Goal: Task Accomplishment & Management: Manage account settings

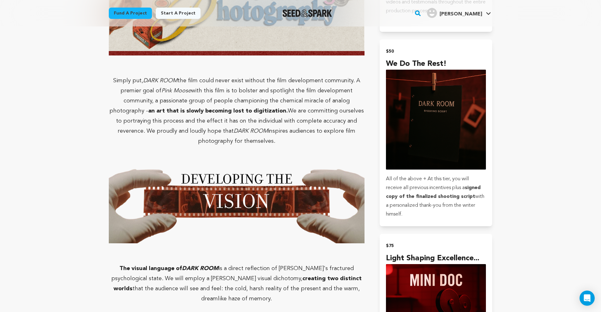
scroll to position [955, 0]
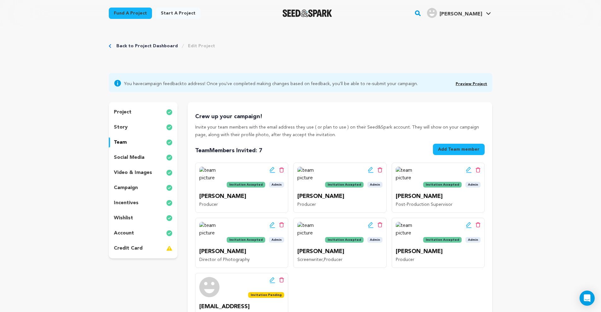
click at [143, 127] on div "story" at bounding box center [143, 127] width 69 height 10
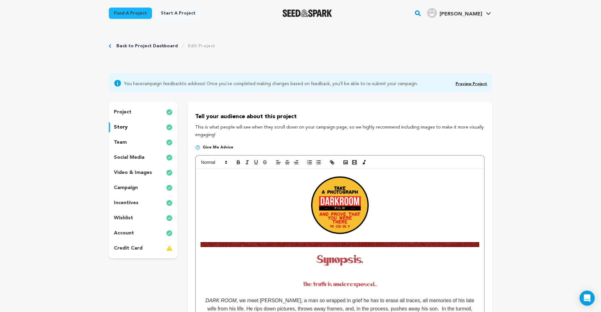
click at [140, 145] on div "team" at bounding box center [143, 143] width 69 height 10
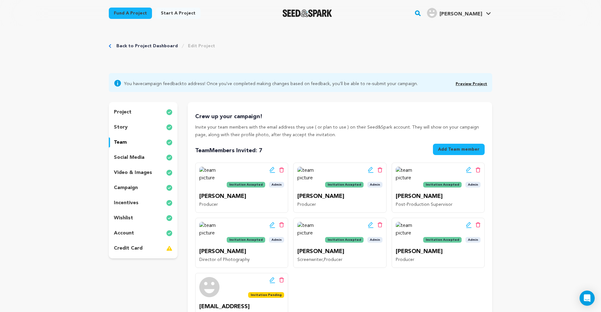
click at [139, 206] on div "incentives" at bounding box center [143, 203] width 69 height 10
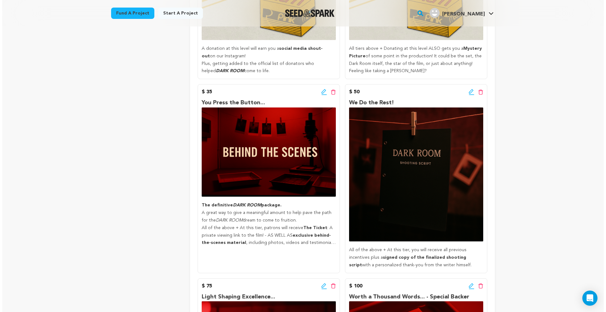
scroll to position [219, 0]
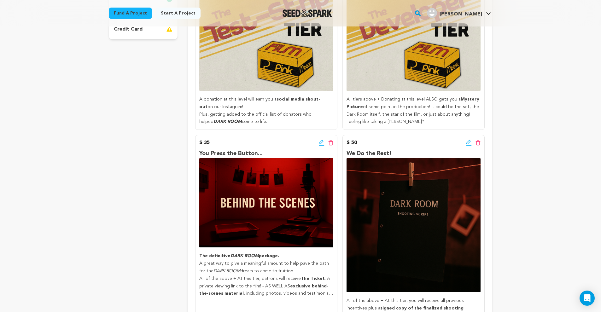
click at [321, 140] on icon at bounding box center [322, 143] width 6 height 6
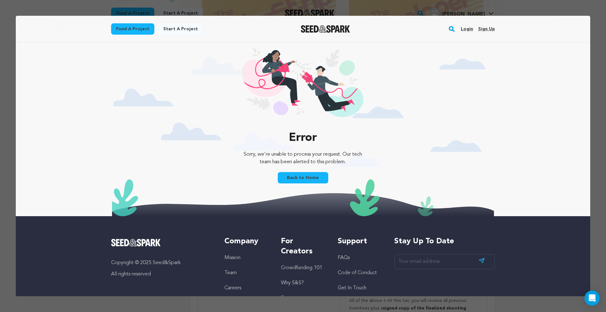
scroll to position [0, 0]
click at [299, 178] on link "Back to Home" at bounding box center [303, 177] width 50 height 11
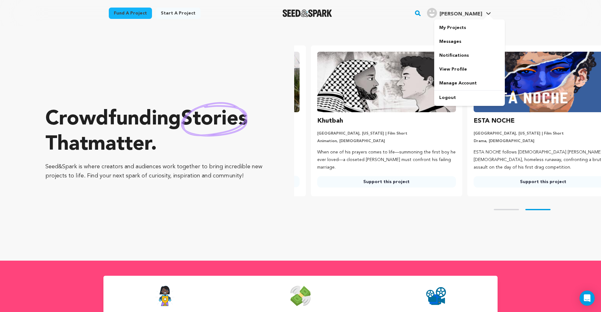
scroll to position [0, 162]
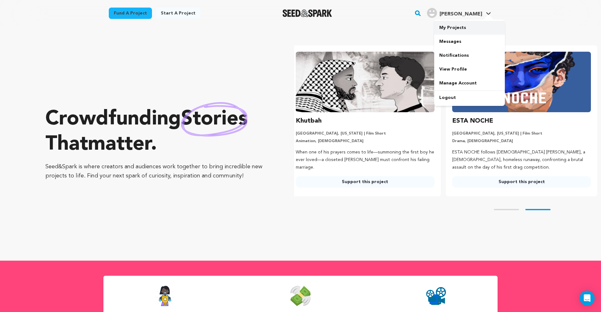
click at [475, 28] on link "My Projects" at bounding box center [469, 28] width 71 height 14
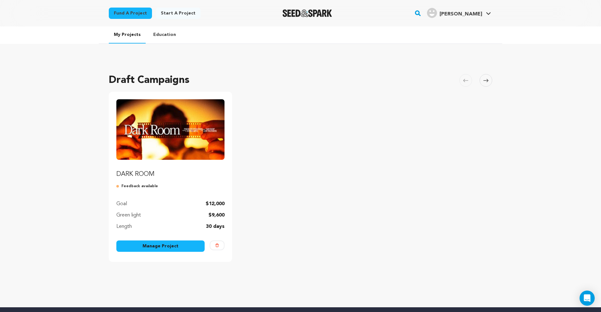
click at [152, 151] on img "Fund DARK ROOM" at bounding box center [170, 129] width 108 height 61
click at [152, 249] on link "Manage Project" at bounding box center [160, 246] width 88 height 11
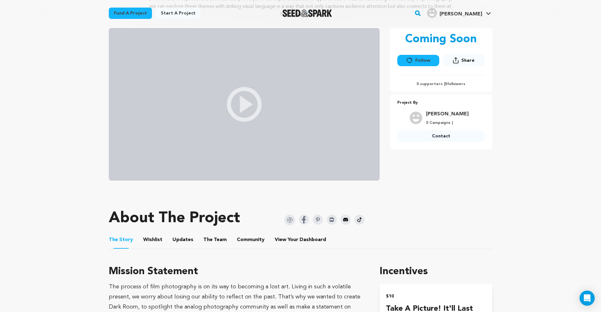
scroll to position [24, 0]
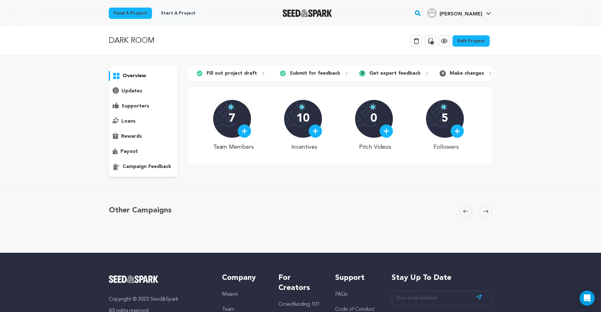
click at [480, 35] on link "Edit Project" at bounding box center [471, 40] width 37 height 11
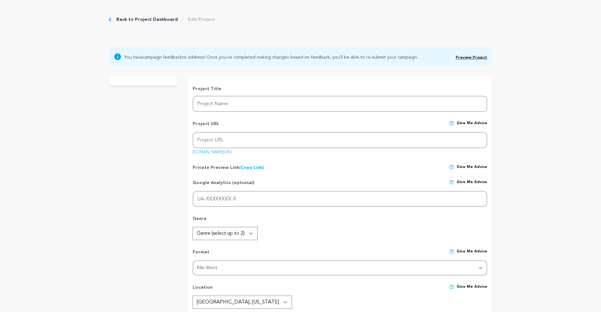
type input "DARK ROOM"
type input "dark-room-short-film"
type input "After uncovering and developing a lost film roll, a grieving father relives one…"
type textarea "DARK ROOM represents a universal story: everyone has experienced some type of l…"
type textarea "The process of film photography is on its way to becoming a lost art. Living in…"
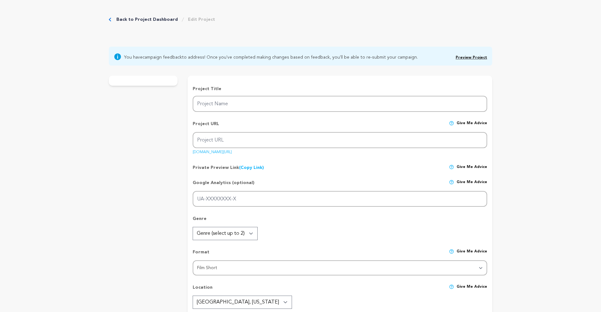
type textarea "We are Pink Moose Productions."
radio input "true"
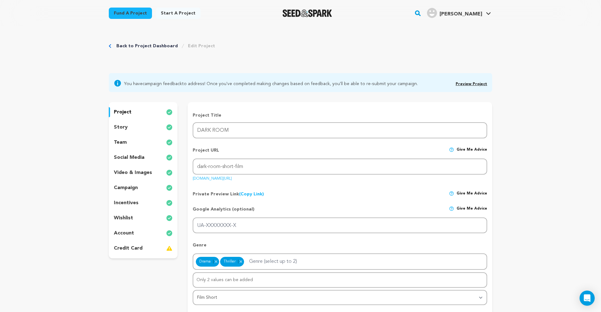
click at [140, 198] on div "incentives" at bounding box center [143, 203] width 69 height 10
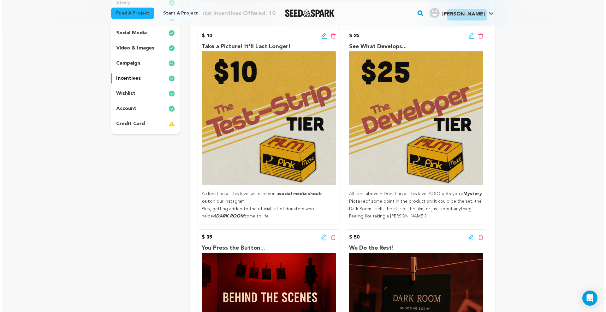
scroll to position [183, 0]
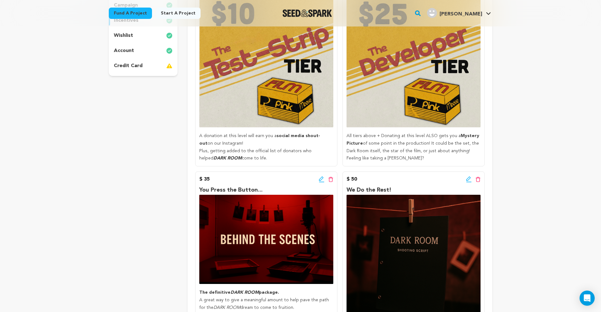
click at [321, 179] on icon at bounding box center [322, 179] width 6 height 6
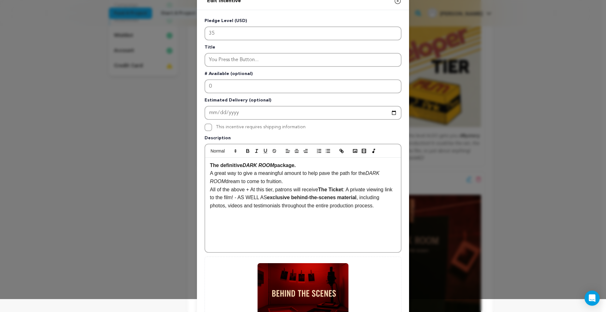
scroll to position [91, 0]
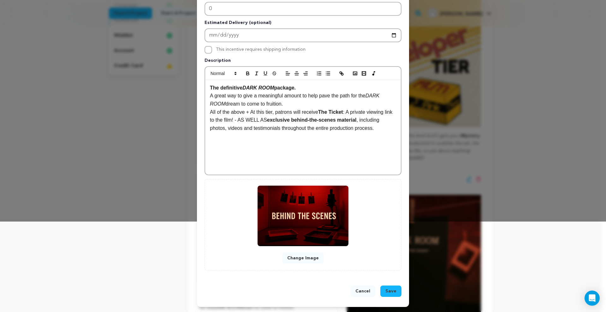
click at [309, 262] on button "Change Image" at bounding box center [303, 258] width 42 height 11
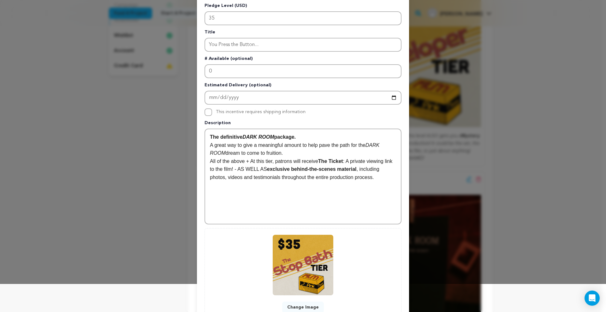
scroll to position [77, 0]
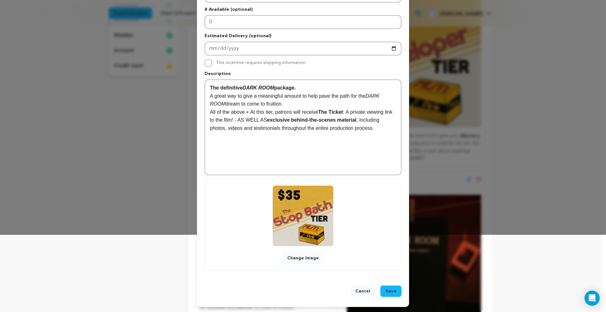
click at [391, 290] on span "Save" at bounding box center [390, 291] width 11 height 6
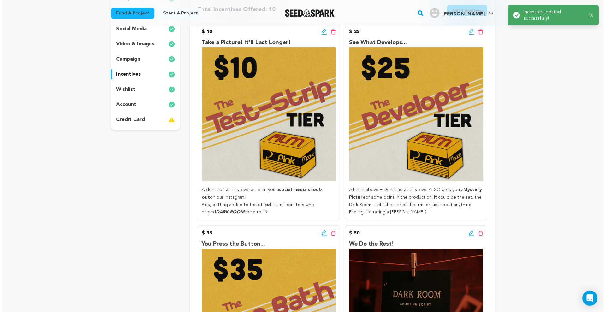
scroll to position [279, 0]
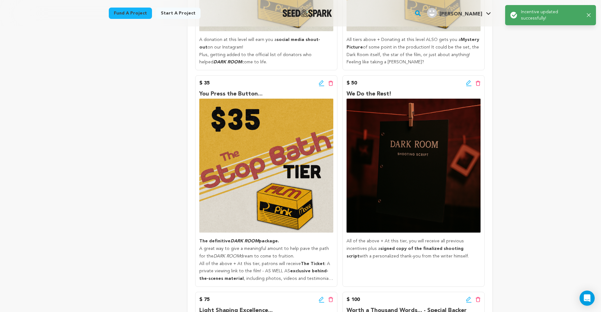
click at [469, 84] on icon at bounding box center [469, 83] width 6 height 6
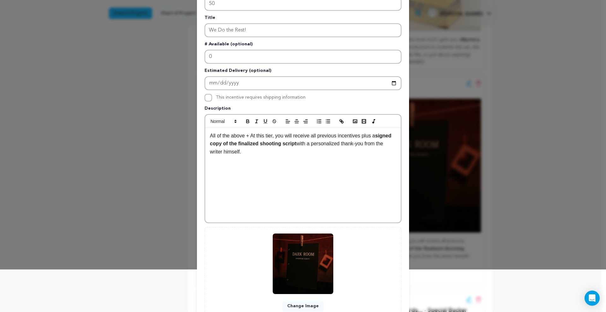
scroll to position [91, 0]
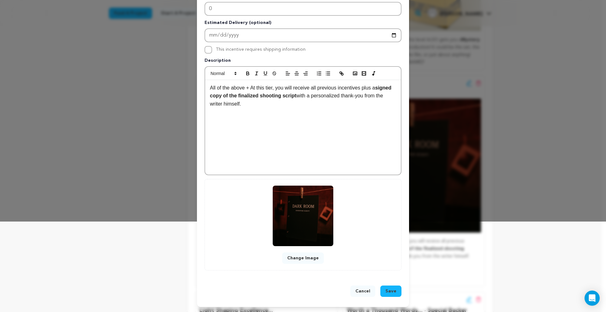
click at [307, 260] on button "Change Image" at bounding box center [303, 258] width 42 height 11
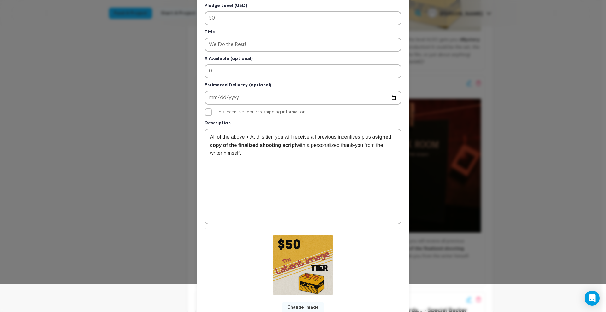
scroll to position [77, 0]
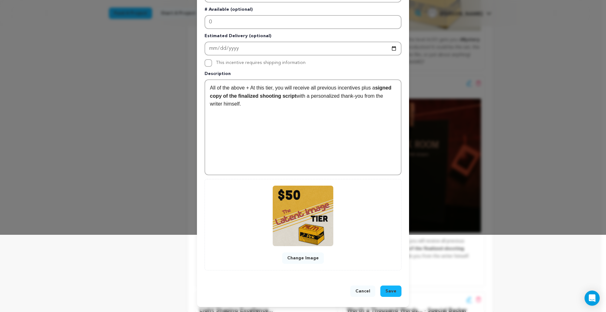
click at [392, 293] on span "Save" at bounding box center [390, 291] width 11 height 6
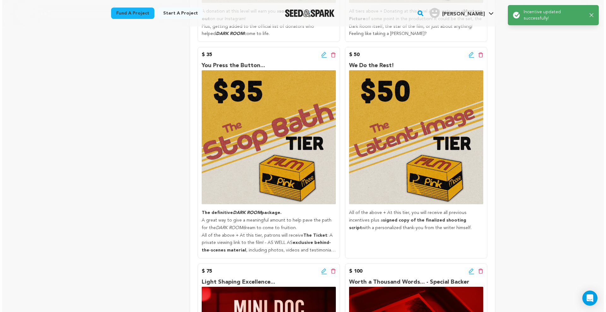
scroll to position [367, 0]
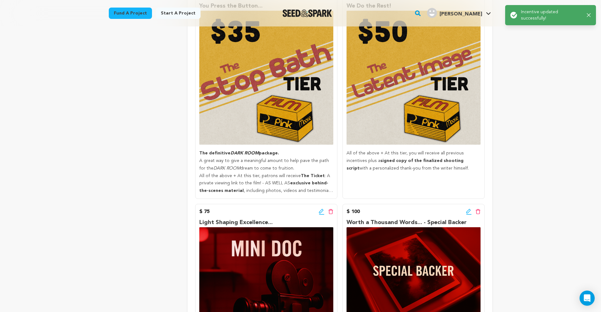
click at [321, 210] on icon at bounding box center [321, 211] width 4 height 4
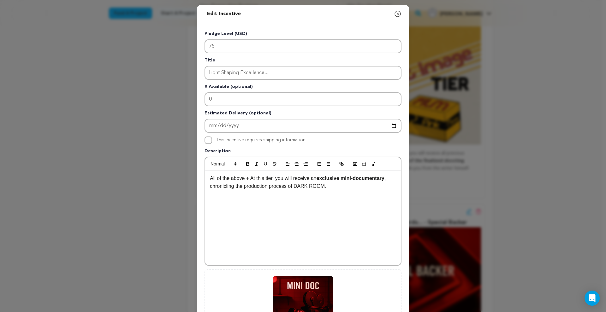
scroll to position [91, 0]
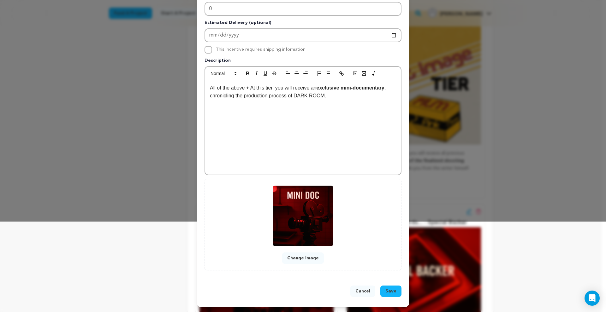
click at [308, 263] on button "Change Image" at bounding box center [303, 258] width 42 height 11
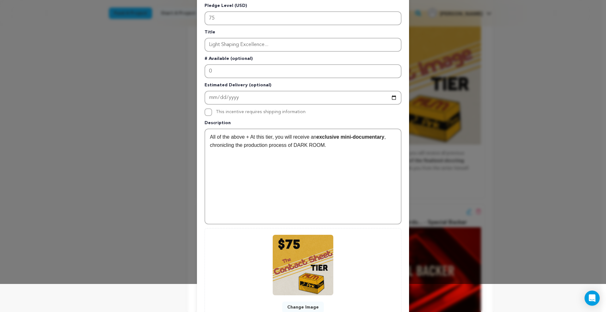
scroll to position [76, 0]
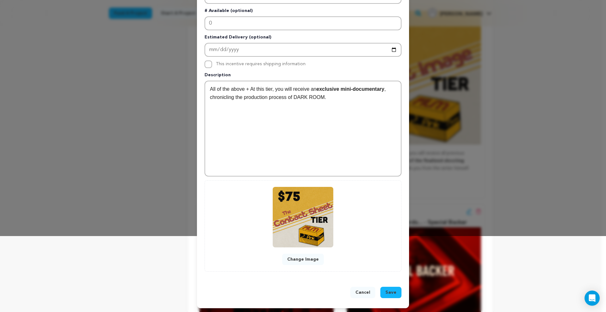
click at [389, 290] on span "Save" at bounding box center [390, 293] width 11 height 6
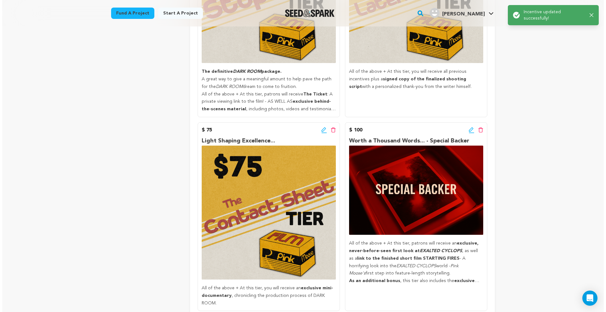
scroll to position [497, 0]
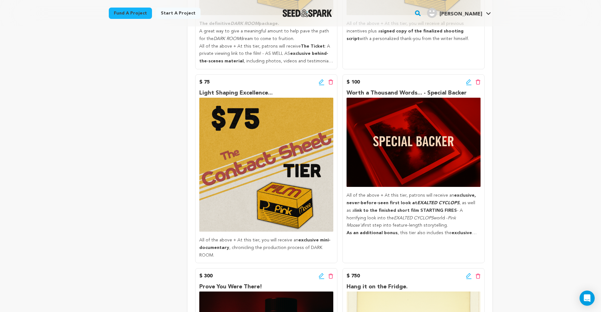
click at [468, 79] on icon at bounding box center [469, 82] width 6 height 6
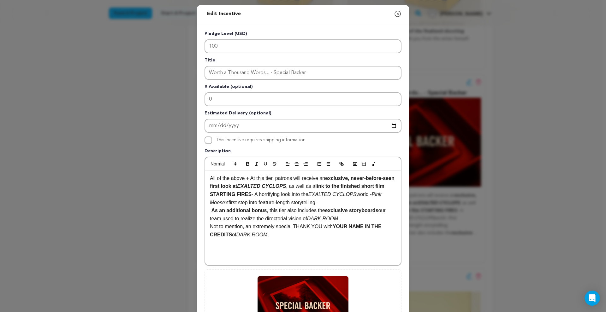
scroll to position [91, 0]
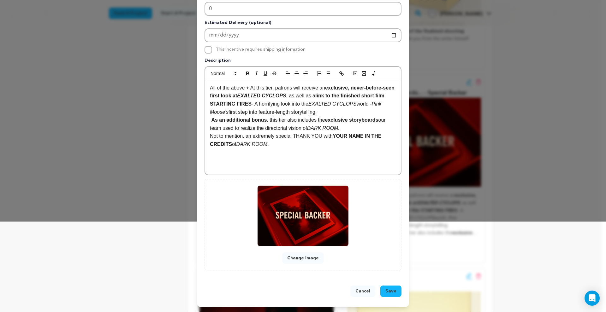
click at [308, 260] on button "Change Image" at bounding box center [303, 258] width 42 height 11
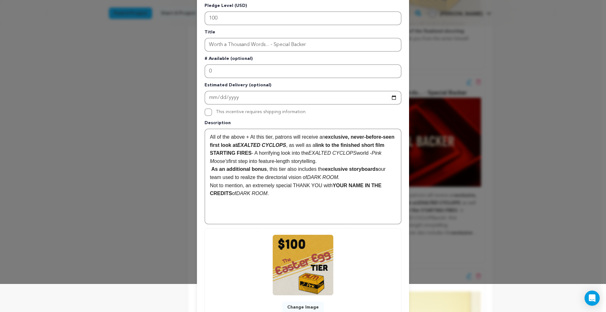
scroll to position [77, 0]
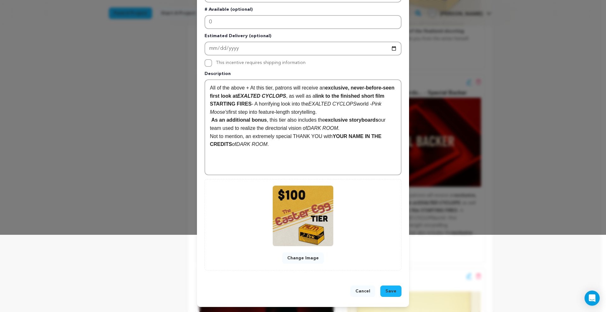
click at [390, 289] on span "Save" at bounding box center [390, 291] width 11 height 6
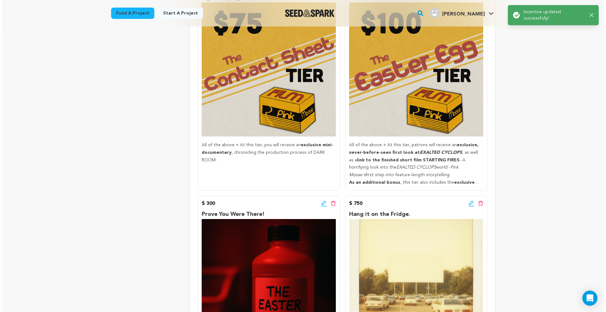
scroll to position [654, 0]
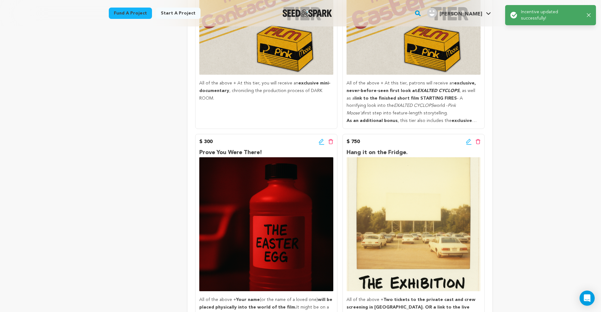
click at [321, 139] on icon at bounding box center [322, 142] width 6 height 6
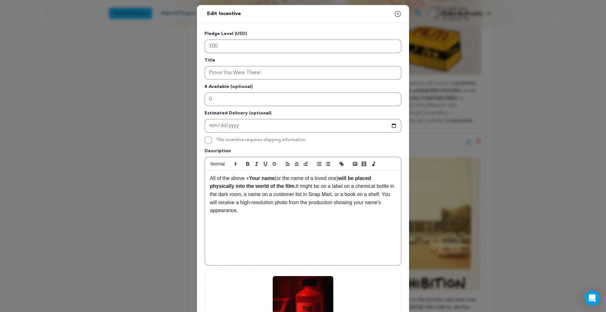
scroll to position [91, 0]
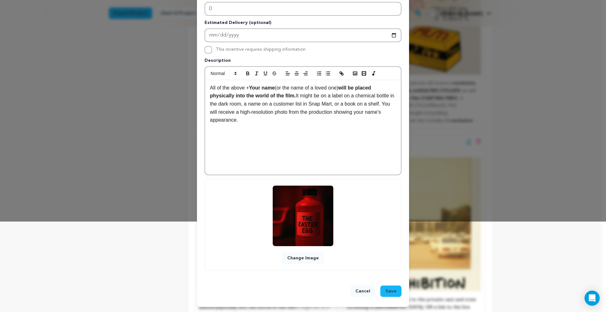
click at [308, 261] on button "Change Image" at bounding box center [303, 258] width 42 height 11
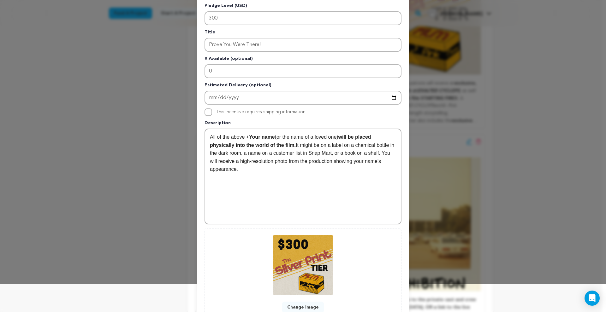
scroll to position [77, 0]
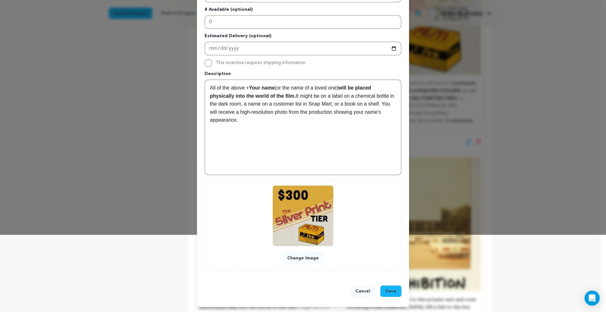
click at [393, 291] on span "Save" at bounding box center [390, 291] width 11 height 6
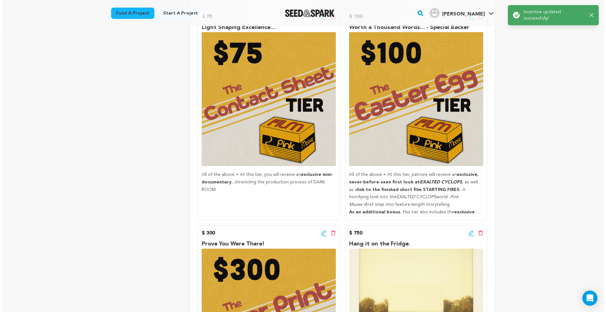
scroll to position [681, 0]
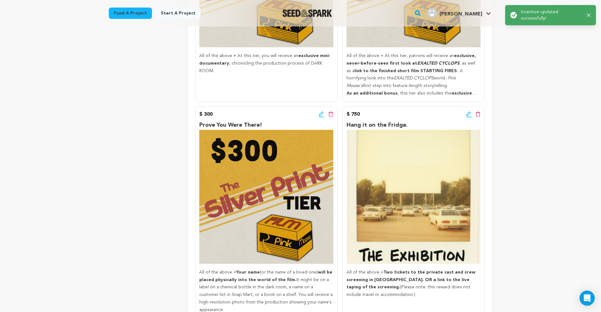
click at [468, 111] on icon at bounding box center [469, 114] width 6 height 6
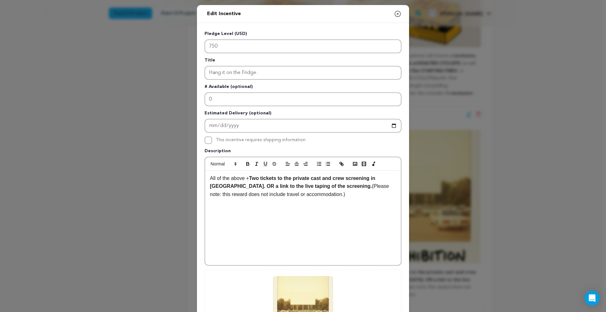
scroll to position [91, 0]
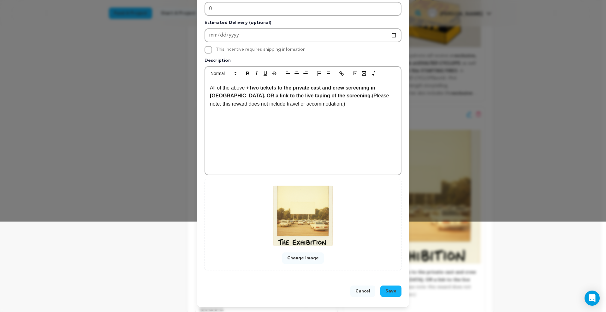
click at [309, 255] on button "Change Image" at bounding box center [303, 258] width 42 height 11
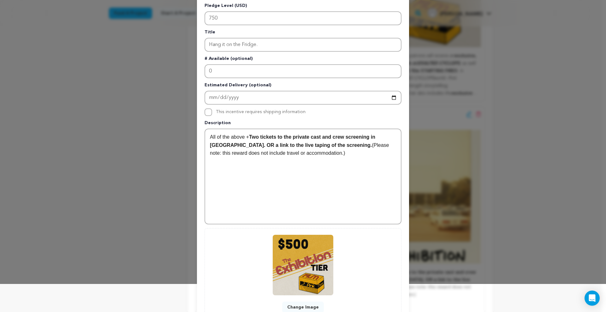
scroll to position [70, 0]
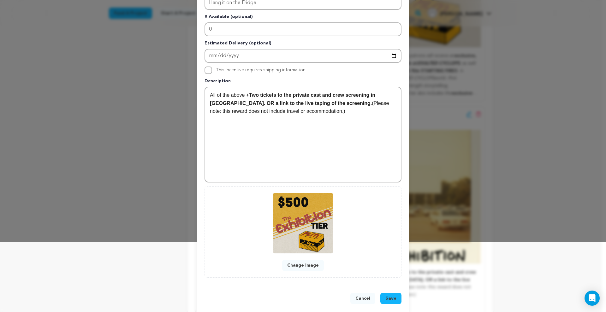
click at [298, 267] on button "Change Image" at bounding box center [303, 265] width 42 height 11
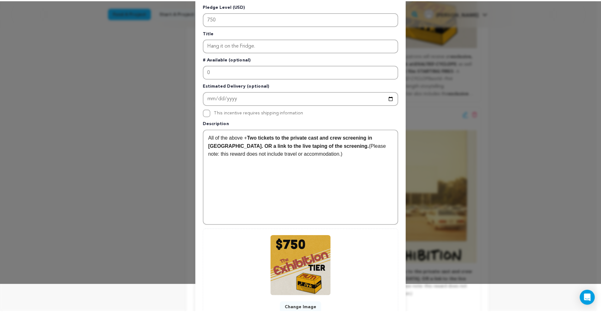
scroll to position [74, 0]
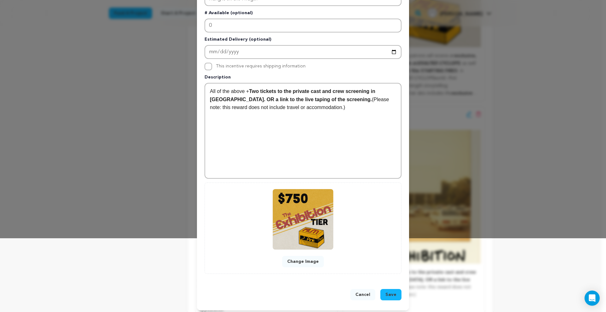
click at [391, 293] on span "Save" at bounding box center [390, 295] width 11 height 6
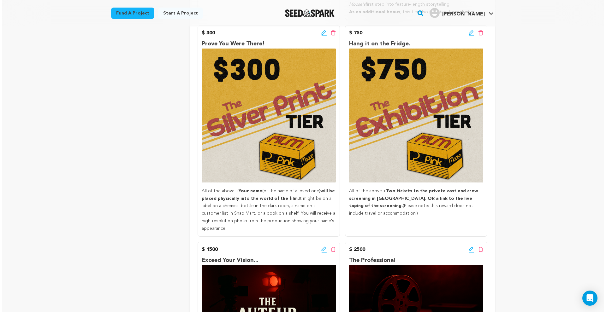
scroll to position [791, 0]
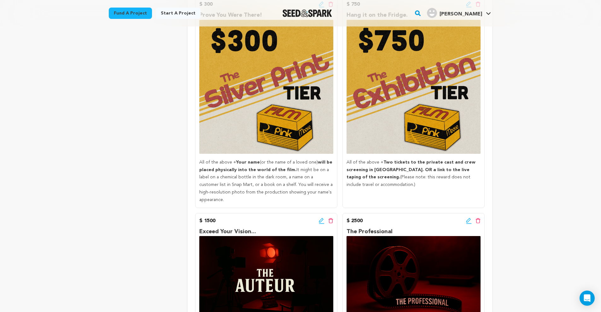
click at [321, 218] on icon at bounding box center [322, 221] width 6 height 6
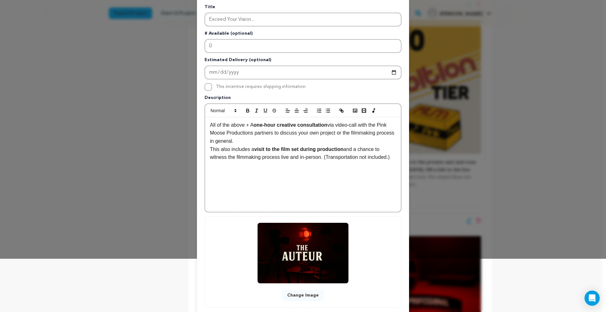
scroll to position [91, 0]
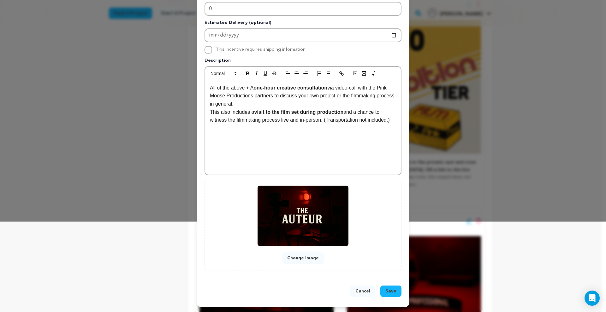
click at [314, 256] on button "Change Image" at bounding box center [303, 258] width 42 height 11
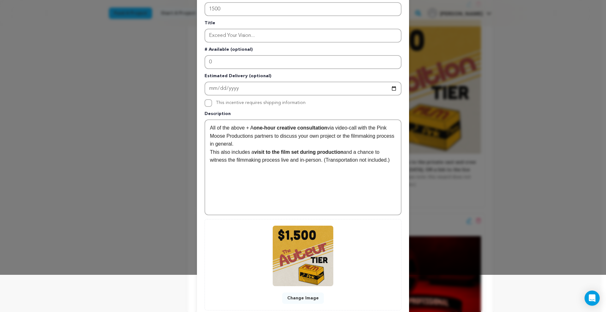
scroll to position [77, 0]
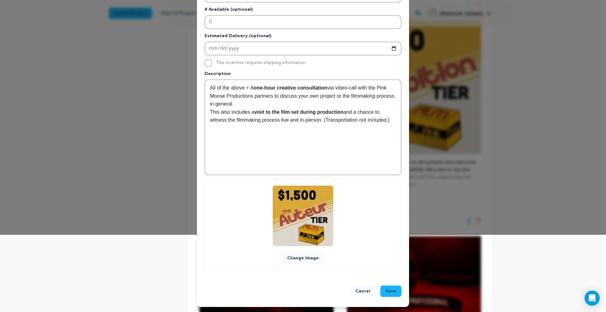
click at [389, 290] on span "Save" at bounding box center [390, 291] width 11 height 6
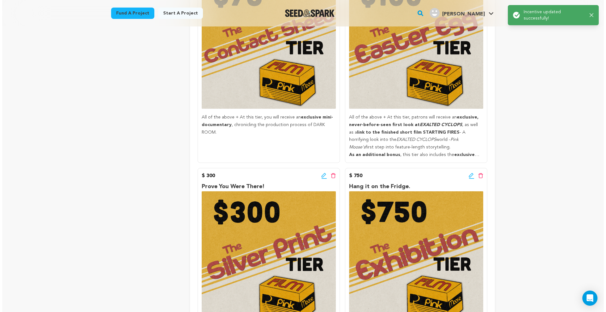
scroll to position [825, 0]
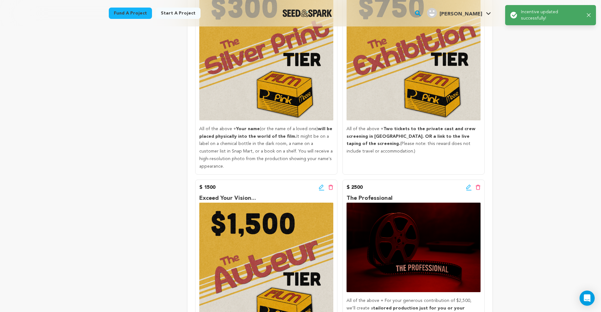
click at [469, 185] on icon at bounding box center [469, 188] width 6 height 6
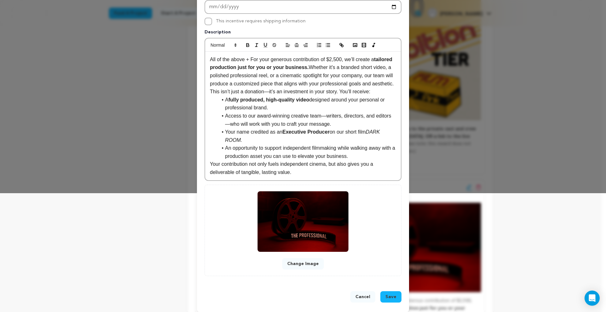
scroll to position [130, 0]
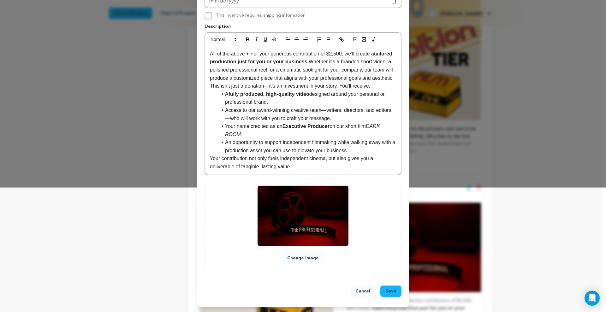
click at [302, 256] on button "Change Image" at bounding box center [303, 258] width 42 height 11
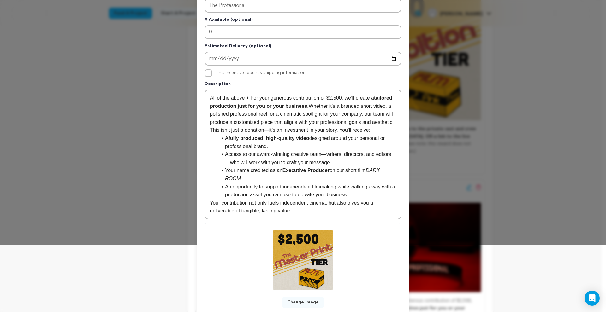
scroll to position [116, 0]
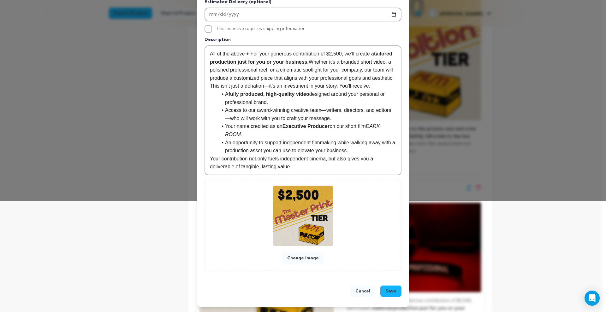
click at [396, 289] on button "Save" at bounding box center [390, 291] width 21 height 11
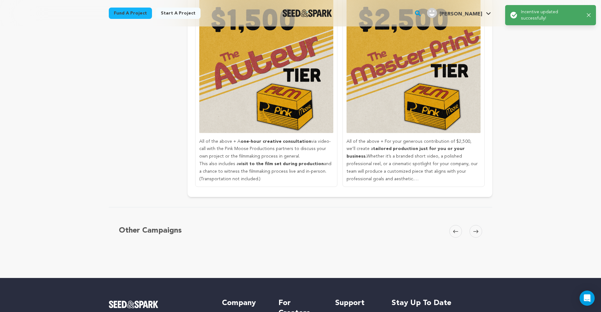
scroll to position [955, 0]
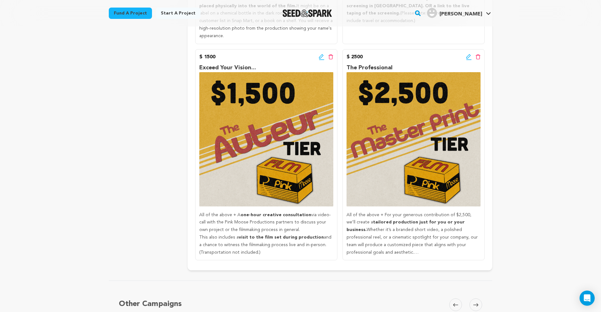
click at [476, 303] on icon at bounding box center [476, 305] width 5 height 5
click at [456, 303] on icon at bounding box center [455, 304] width 5 height 3
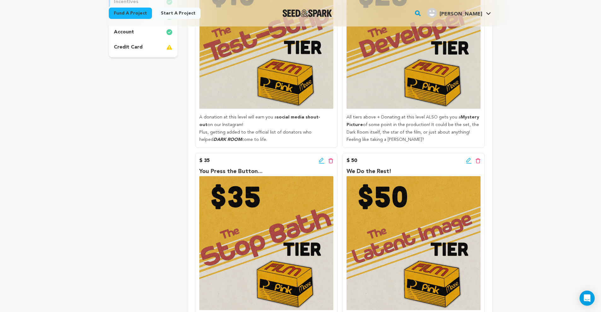
scroll to position [0, 0]
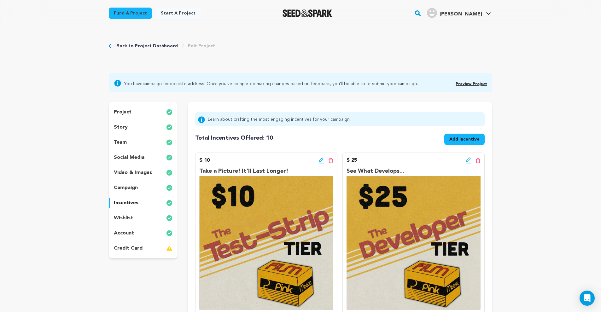
click at [129, 130] on div "story" at bounding box center [143, 127] width 69 height 10
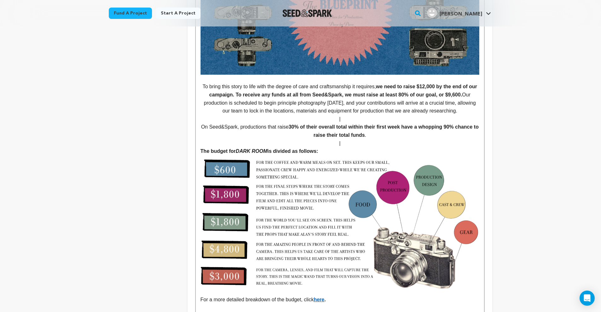
scroll to position [1442, 0]
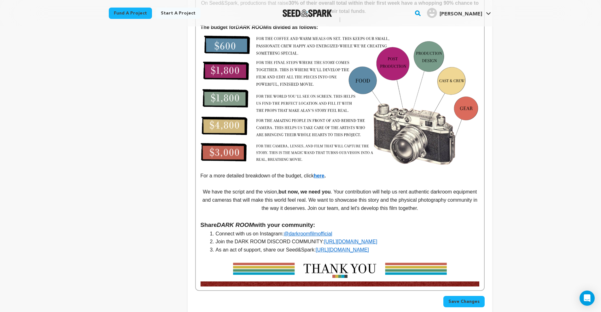
click at [331, 262] on img at bounding box center [340, 270] width 279 height 17
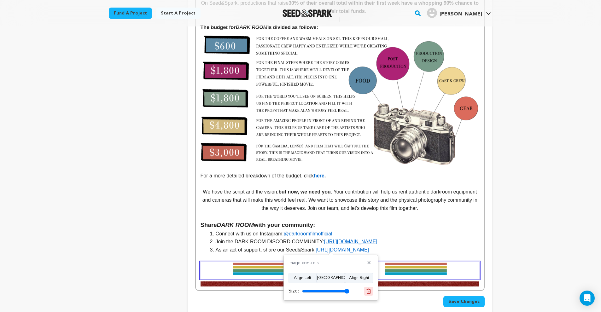
click at [369, 291] on icon at bounding box center [369, 292] width 6 height 6
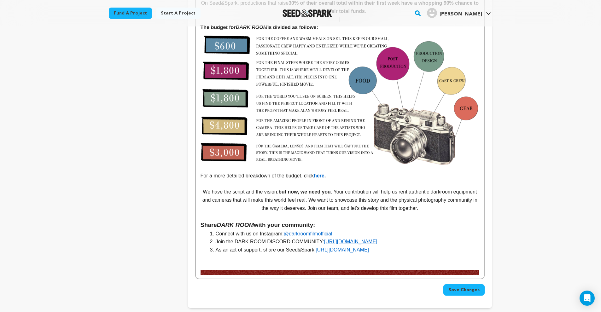
click at [314, 262] on p at bounding box center [340, 266] width 279 height 8
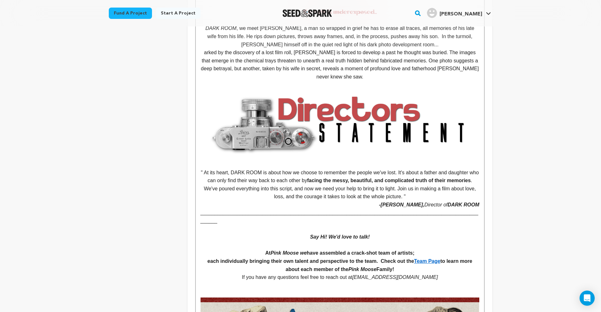
scroll to position [0, 0]
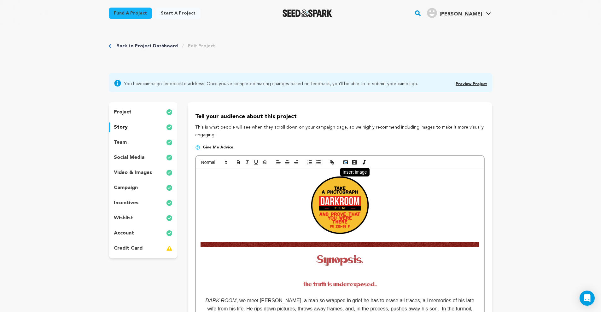
click at [347, 162] on rect "button" at bounding box center [346, 162] width 4 height 3
click at [345, 166] on button "button" at bounding box center [345, 163] width 9 height 8
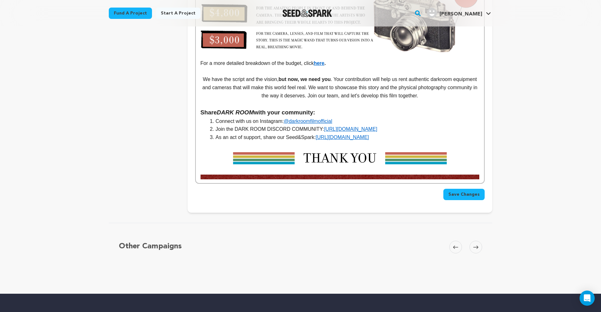
click at [473, 191] on span "Save Changes" at bounding box center [464, 194] width 31 height 6
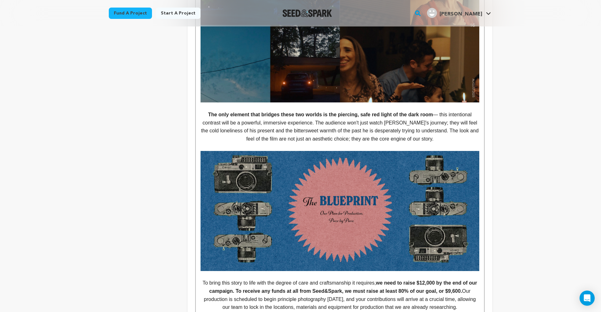
scroll to position [1245, 0]
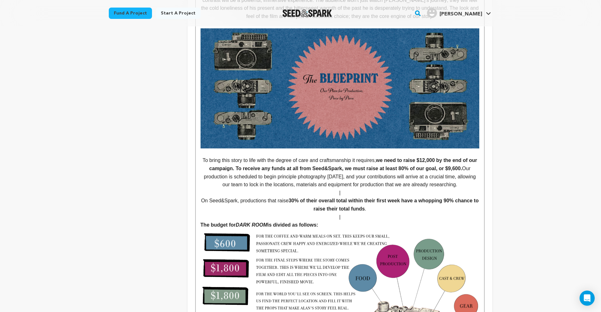
click at [203, 149] on p at bounding box center [340, 153] width 279 height 8
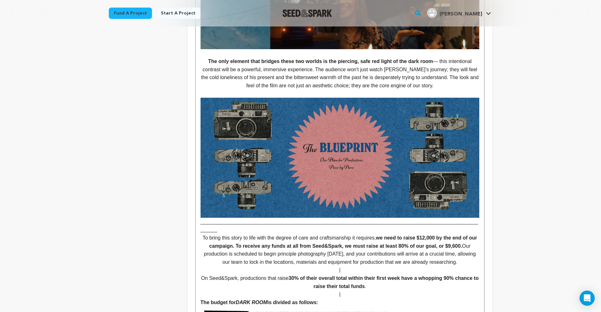
scroll to position [1137, 0]
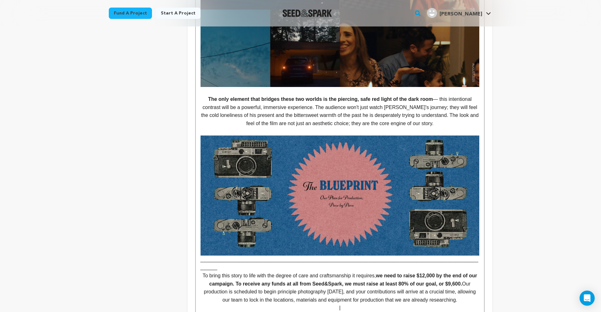
click at [203, 272] on p "To bring this story to life with the degree of care and craftsmanship it requir…" at bounding box center [340, 288] width 279 height 32
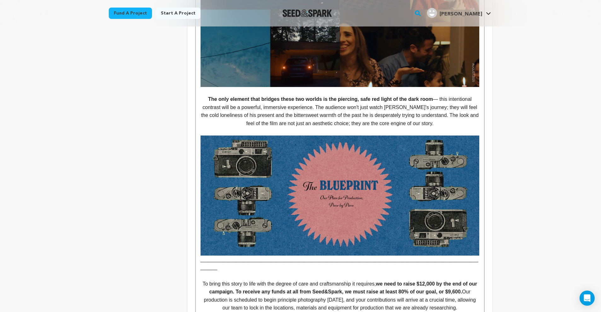
click at [214, 107] on p "The only element that bridges these two worlds is the piercing, safe red light …" at bounding box center [340, 111] width 279 height 32
click at [353, 127] on p at bounding box center [340, 131] width 279 height 8
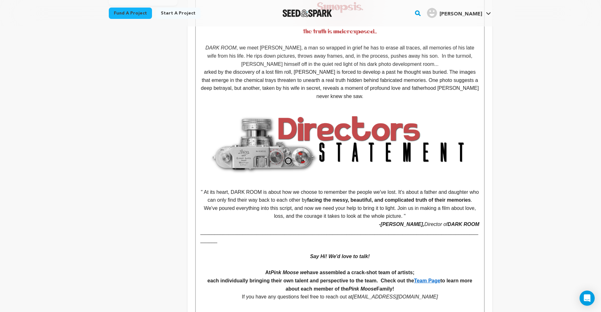
scroll to position [0, 0]
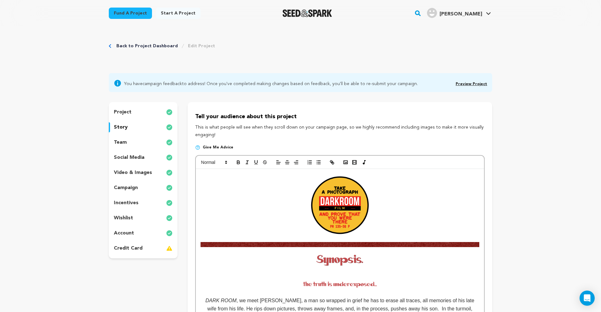
click at [280, 163] on icon "button" at bounding box center [279, 163] width 6 height 6
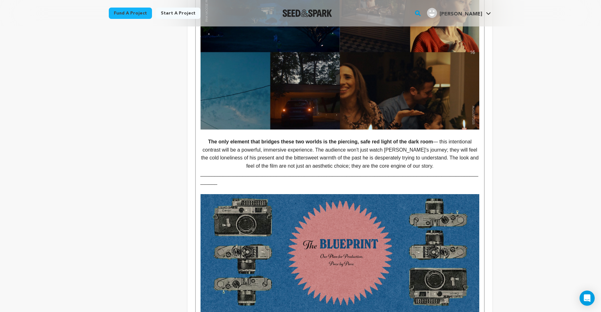
drag, startPoint x: 189, startPoint y: 177, endPoint x: 202, endPoint y: 160, distance: 21.6
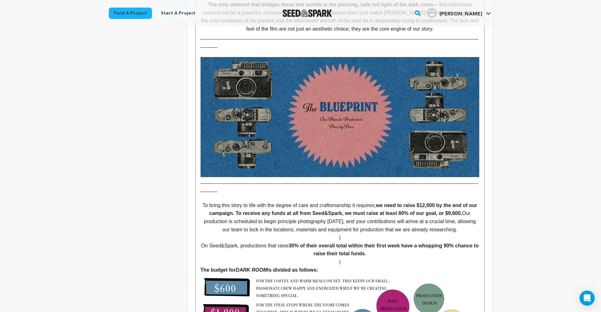
click at [280, 234] on p "|" at bounding box center [340, 238] width 279 height 8
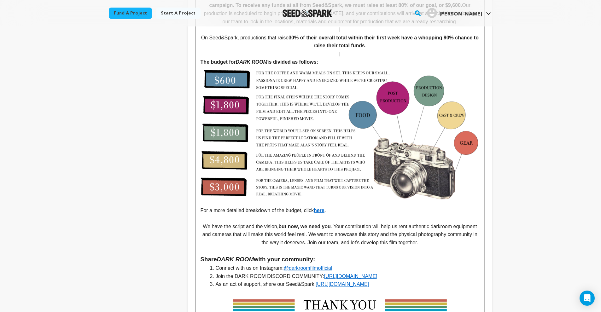
scroll to position [1453, 0]
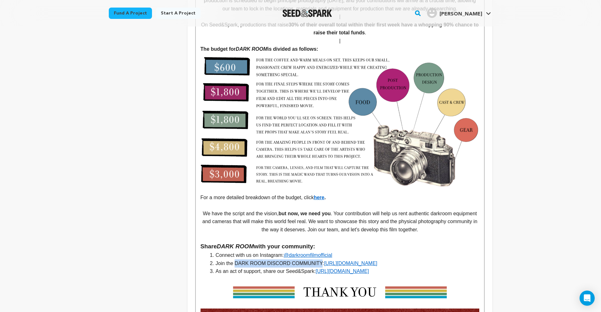
drag, startPoint x: 236, startPoint y: 225, endPoint x: 319, endPoint y: 225, distance: 83.0
click at [319, 260] on li "Join the DARK ROOM DISCORD COMMUNITY: https://discord.com/users/darkroomfilm" at bounding box center [343, 264] width 271 height 8
drag, startPoint x: 261, startPoint y: 217, endPoint x: 284, endPoint y: 215, distance: 23.1
click at [284, 251] on li "Connect with us on Instagram: @darkroomfilmofficial" at bounding box center [343, 255] width 271 height 8
drag, startPoint x: 261, startPoint y: 216, endPoint x: 289, endPoint y: 218, distance: 27.8
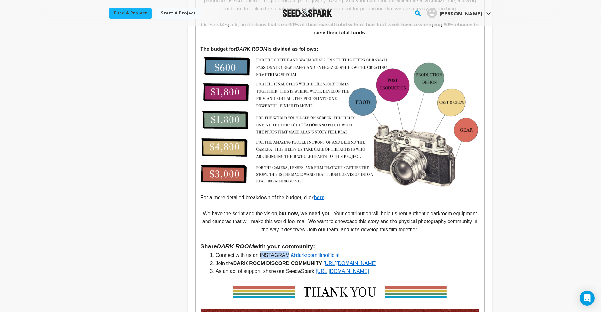
click at [289, 251] on li "Connect with us on INSTAGRAM: @darkroomfilmofficial" at bounding box center [343, 255] width 271 height 8
drag, startPoint x: 288, startPoint y: 233, endPoint x: 315, endPoint y: 234, distance: 26.5
click at [315, 268] on li "As an act of support, share our Seed&Spark: https://seedandspark.com/fund/dark-…" at bounding box center [343, 272] width 271 height 8
drag, startPoint x: 236, startPoint y: 224, endPoint x: 322, endPoint y: 223, distance: 86.1
click at [322, 261] on strong "DARK ROOM DISCORD COMMUNITY" at bounding box center [277, 263] width 89 height 5
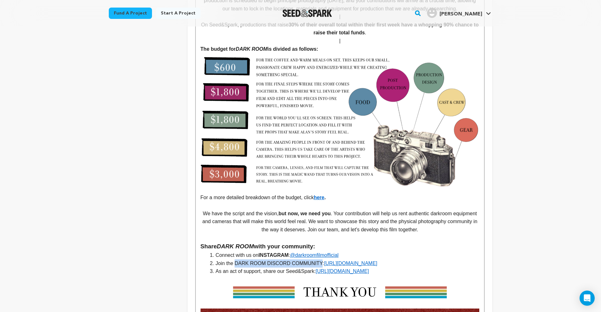
drag, startPoint x: 262, startPoint y: 217, endPoint x: 290, endPoint y: 217, distance: 28.4
click at [289, 253] on strong "INSTAGRAM" at bounding box center [274, 255] width 30 height 5
drag, startPoint x: 223, startPoint y: 219, endPoint x: 235, endPoint y: 219, distance: 12.0
click at [235, 251] on li "Connect with us on INSTAGRAM: @darkroomfilmofficial" at bounding box center [343, 255] width 271 height 8
drag, startPoint x: 236, startPoint y: 218, endPoint x: 215, endPoint y: 216, distance: 20.2
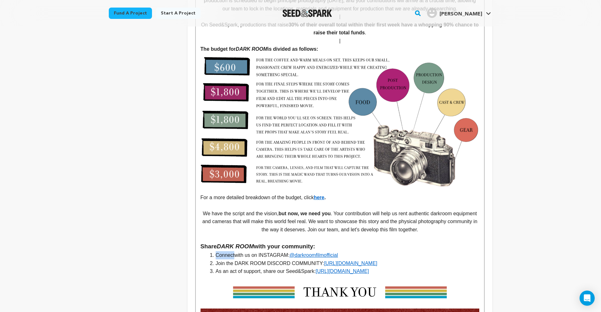
click at [215, 251] on li "Connect ﻿ with us on INSTAGRAM: @darkroomfilmofficial" at bounding box center [343, 255] width 271 height 8
click at [225, 260] on li "Join the DARK ROOM DISCORD COMMUNITY: https://discord.com/users/darkroomfilm" at bounding box center [343, 264] width 271 height 8
drag, startPoint x: 217, startPoint y: 225, endPoint x: 225, endPoint y: 223, distance: 8.6
click at [225, 260] on li "Join the DARK ROOM DISCORD COMMUNITY: https://discord.com/users/darkroomfilm" at bounding box center [343, 264] width 271 height 8
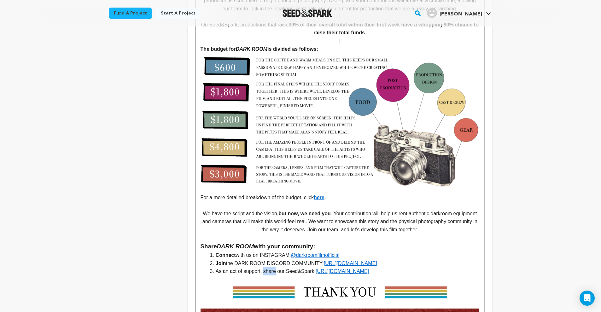
drag, startPoint x: 265, startPoint y: 233, endPoint x: 277, endPoint y: 232, distance: 11.8
click at [277, 268] on li "As an act of support, share our Seed&Spark: https://seedandspark.com/fund/dark-…" at bounding box center [343, 272] width 271 height 8
click at [381, 242] on h3 "Share DARK ROOM with your community:" at bounding box center [340, 246] width 279 height 9
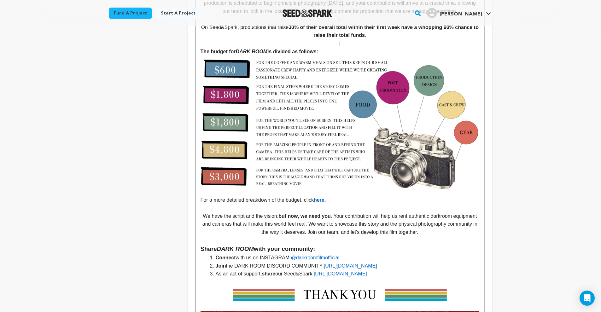
scroll to position [1439, 0]
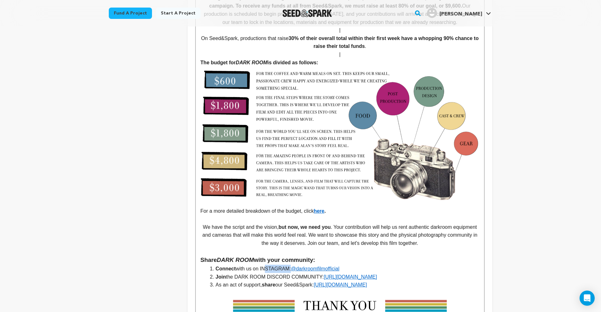
drag, startPoint x: 280, startPoint y: 228, endPoint x: 291, endPoint y: 228, distance: 11.7
click at [291, 265] on li "Connect with us on INSTAGRAM: @darkroomfilmofficial" at bounding box center [343, 269] width 271 height 8
click at [458, 256] on h3 "Share DARK ROOM with your community:" at bounding box center [340, 260] width 279 height 9
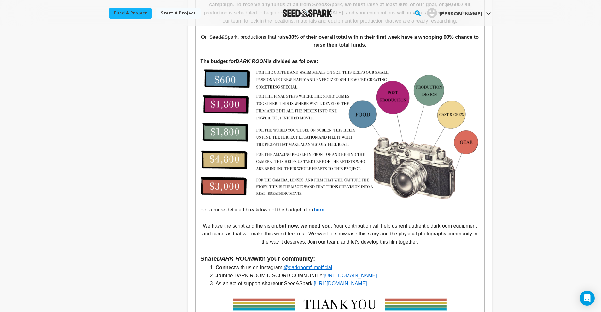
scroll to position [1453, 0]
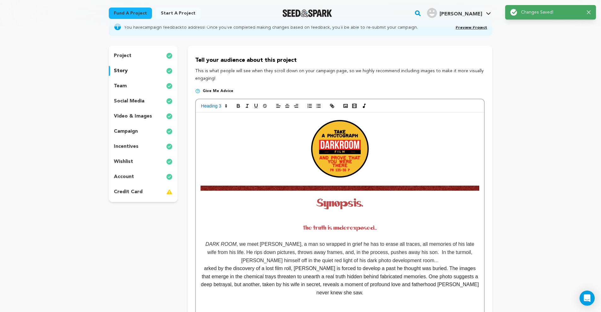
scroll to position [91, 0]
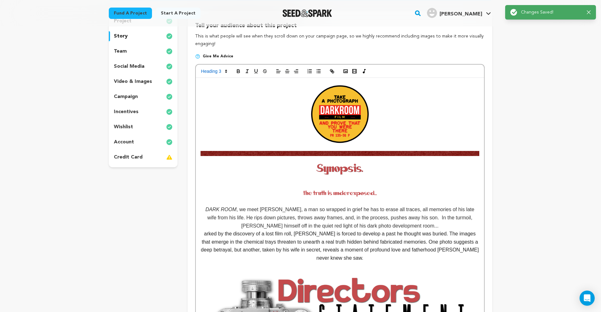
click at [201, 208] on p "DARK ROOM , we meet Alan, a man so wrapped in grief he has to erase all traces,…" at bounding box center [340, 193] width 279 height 74
drag, startPoint x: 208, startPoint y: 207, endPoint x: 202, endPoint y: 206, distance: 5.7
click at [202, 206] on p "In DARK ROOM , we meet Alan, a man so wrapped in grief he has to erase all trac…" at bounding box center [340, 193] width 279 height 74
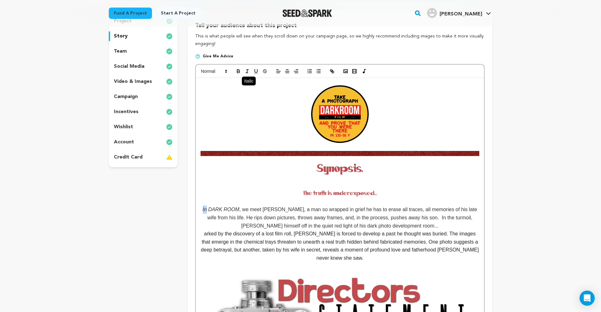
click at [248, 70] on line "button" at bounding box center [248, 70] width 2 height 0
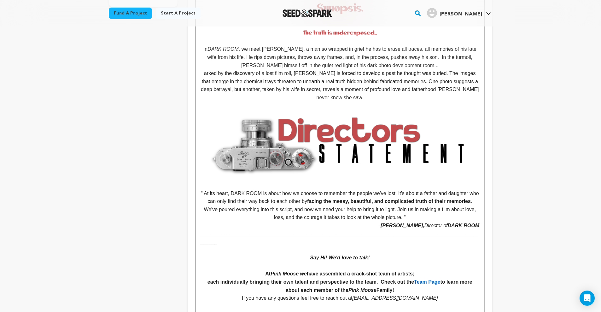
scroll to position [380, 0]
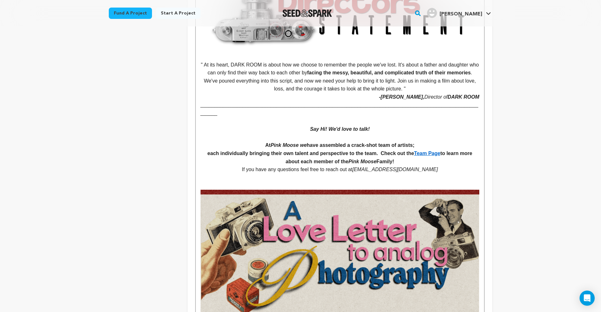
drag, startPoint x: 365, startPoint y: 159, endPoint x: 440, endPoint y: 160, distance: 75.1
click at [440, 166] on p "If you have any questions feel free to reach out at Pinkmooseproductions@gmail.…" at bounding box center [340, 170] width 279 height 8
click at [460, 182] on p at bounding box center [340, 186] width 279 height 8
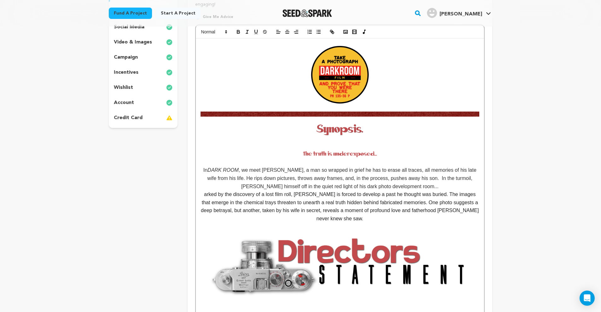
scroll to position [293, 0]
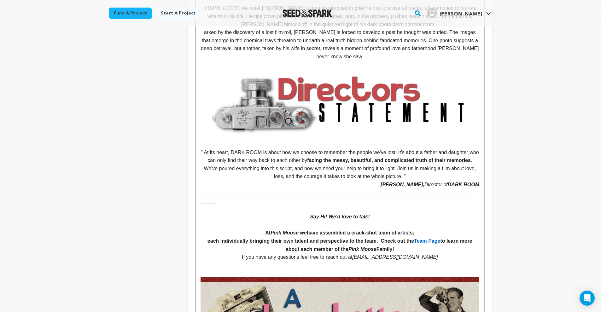
click at [300, 253] on p "If you have any questions feel free to reach out at Pinkmooseproductions@gmail.…" at bounding box center [340, 257] width 279 height 8
click at [421, 238] on h4 "each individually bringing their own talent and perspective to the team. Check …" at bounding box center [340, 245] width 279 height 16
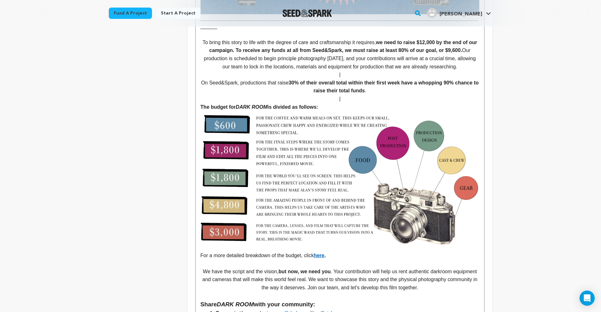
scroll to position [1554, 0]
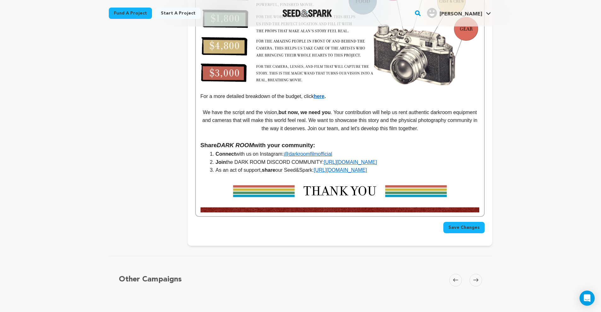
click at [468, 225] on span "Save Changes" at bounding box center [464, 228] width 31 height 6
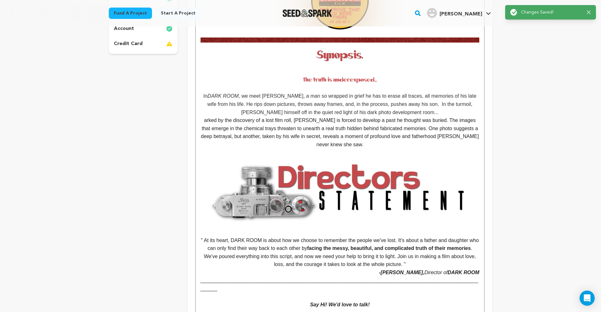
scroll to position [0, 0]
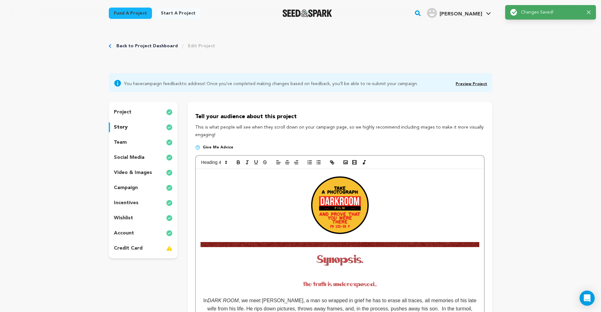
click at [131, 141] on div "team" at bounding box center [143, 143] width 69 height 10
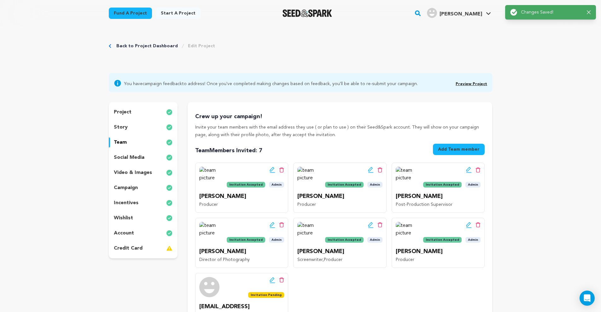
click at [208, 177] on img at bounding box center [209, 177] width 20 height 20
click at [270, 170] on icon at bounding box center [272, 169] width 4 height 4
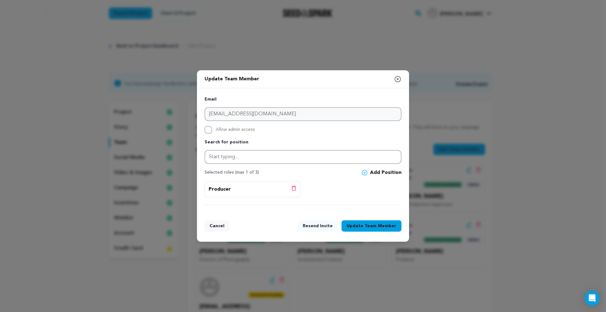
click at [399, 78] on icon "button" at bounding box center [398, 79] width 8 height 8
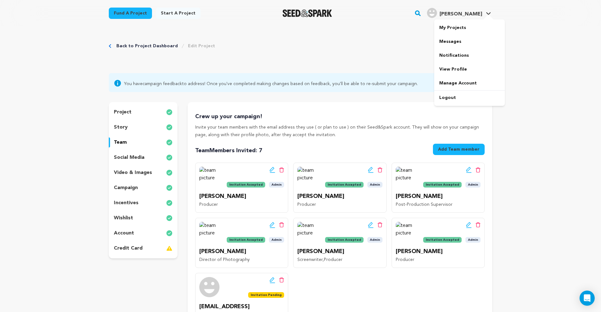
click at [437, 15] on img "Joshua T.'s Profile" at bounding box center [432, 13] width 10 height 10
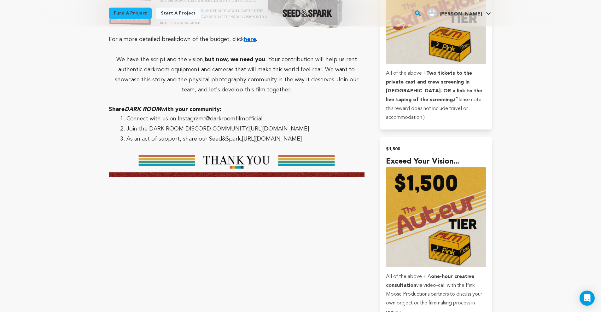
scroll to position [1977, 0]
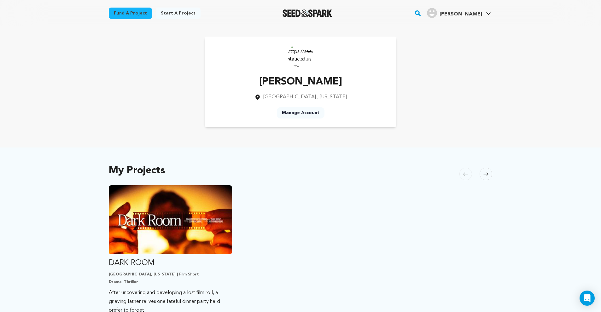
click at [298, 117] on link "Manage Account" at bounding box center [301, 112] width 48 height 11
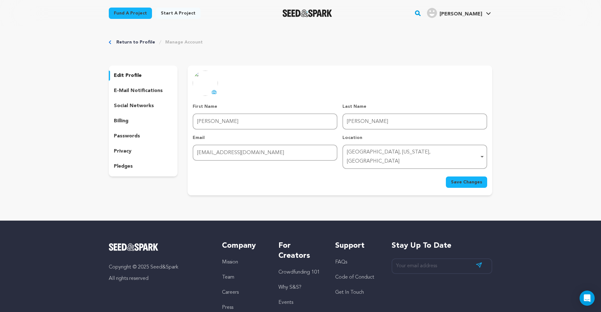
click at [204, 83] on img at bounding box center [205, 83] width 25 height 25
click at [214, 93] on icon at bounding box center [214, 92] width 3 height 2
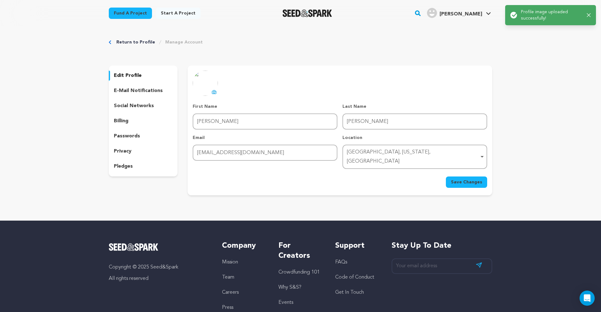
click at [461, 179] on span "Save Changes" at bounding box center [466, 182] width 31 height 6
click at [140, 90] on p "e-mail notifications" at bounding box center [138, 91] width 49 height 8
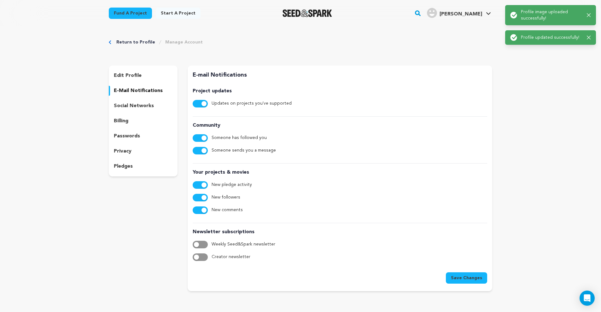
click at [134, 107] on p "social networks" at bounding box center [134, 106] width 40 height 8
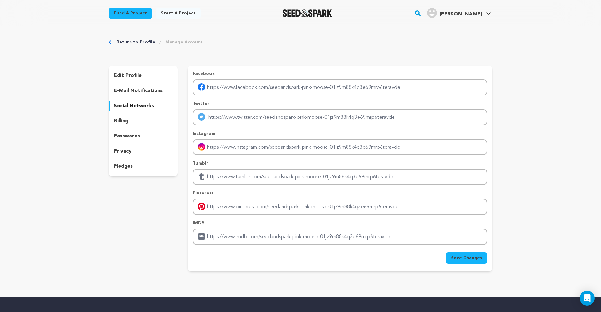
click at [127, 124] on p "billing" at bounding box center [121, 121] width 15 height 8
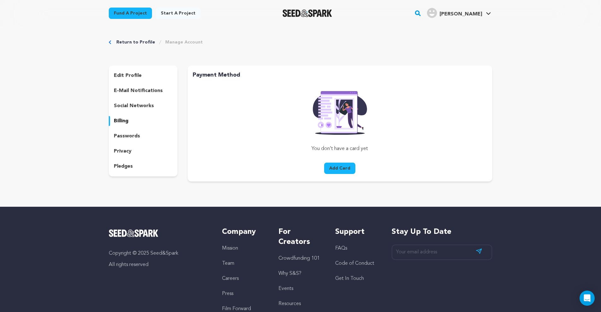
click at [132, 109] on p "social networks" at bounding box center [134, 106] width 40 height 8
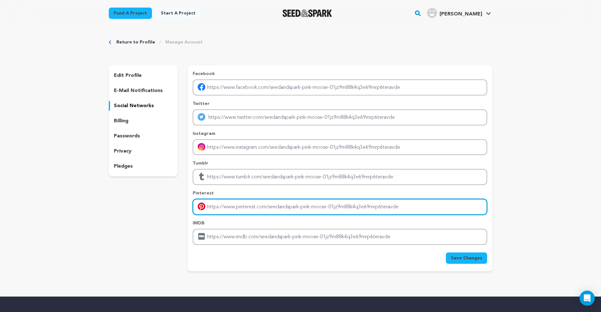
click at [239, 206] on input "Enter pinterest profile link" at bounding box center [340, 207] width 295 height 16
paste input "https://www.pinterest.com/pinkmooseproductions/"
type input "https://www.pinterest.com/pinkmooseproductions/"
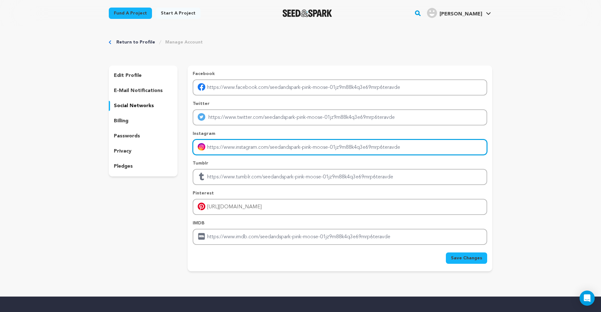
drag, startPoint x: 271, startPoint y: 147, endPoint x: 346, endPoint y: 144, distance: 75.1
click at [344, 144] on input "Enter instagram handle link" at bounding box center [340, 147] width 295 height 16
drag, startPoint x: 419, startPoint y: 146, endPoint x: 404, endPoint y: 146, distance: 14.8
click at [404, 146] on input "Enter instagram handle link" at bounding box center [340, 147] width 295 height 16
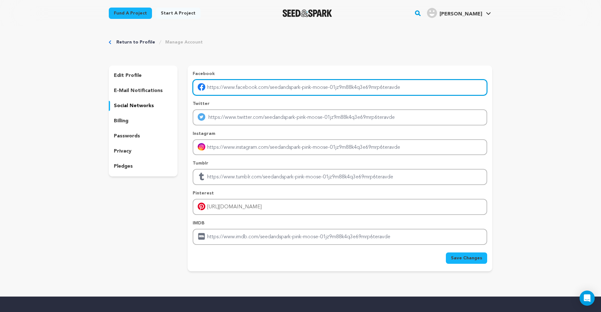
click at [246, 89] on input "Enter facebook profile link" at bounding box center [340, 87] width 295 height 16
paste input "https://www.facebook.com/pinkmooseproductions?mibextid=wwXIfr"
type input "https://www.facebook.com/pinkmooseproductions?mibextid=wwXIfr"
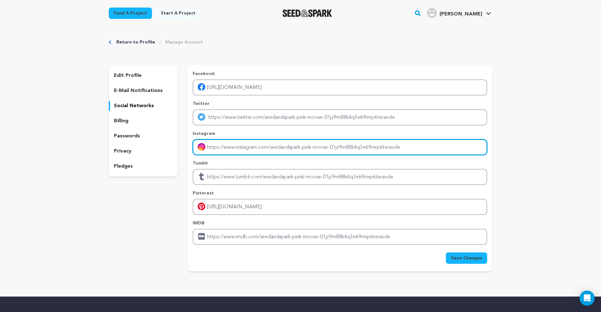
click at [231, 148] on input "Enter instagram handle link" at bounding box center [340, 147] width 295 height 16
type input "https://www.instagram.com/Pinkmooseproductions"
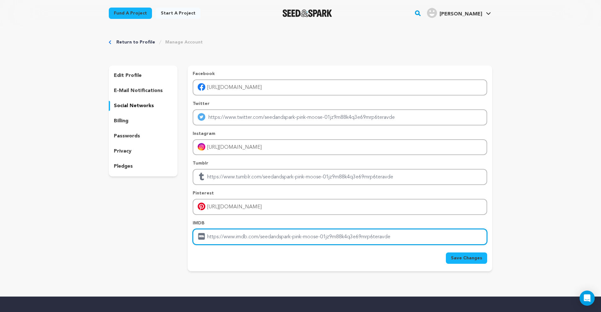
click at [270, 231] on input "Enter IMDB profile link" at bounding box center [340, 237] width 295 height 16
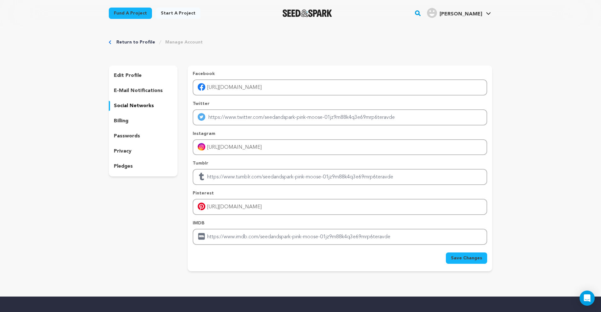
click at [473, 266] on div "Facebook https://www.facebook.com/pinkmooseproductions?mibextid=wwXIfr Twitter …" at bounding box center [340, 169] width 305 height 206
click at [474, 258] on span "Save Changes" at bounding box center [466, 258] width 31 height 6
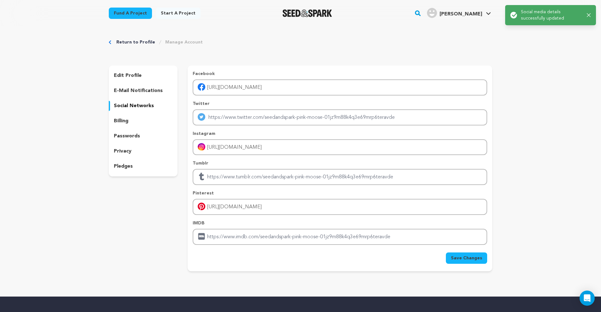
drag, startPoint x: 144, startPoint y: 87, endPoint x: 135, endPoint y: 75, distance: 15.1
click at [144, 87] on div "e-mail notifications" at bounding box center [143, 91] width 69 height 10
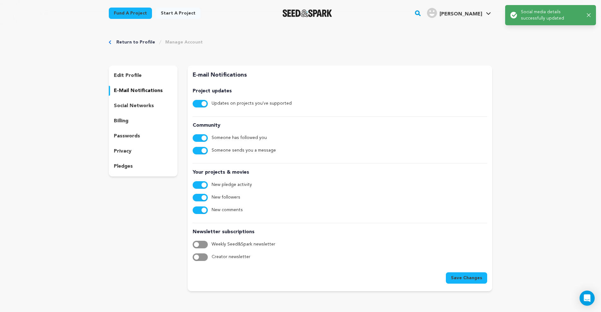
click at [132, 70] on div "edit profile e-mail notifications social networks billing passwords privacy ple…" at bounding box center [143, 121] width 69 height 111
click at [131, 74] on p "edit profile" at bounding box center [128, 76] width 28 height 8
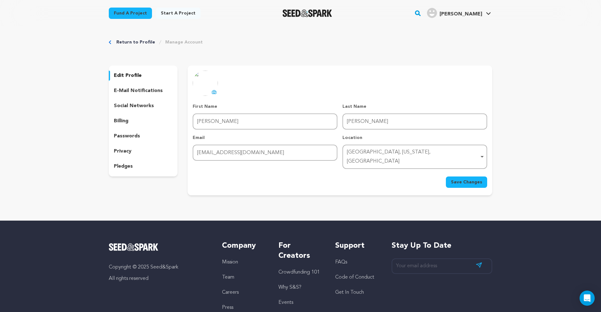
click at [131, 42] on link "Return to Profile" at bounding box center [135, 42] width 39 height 6
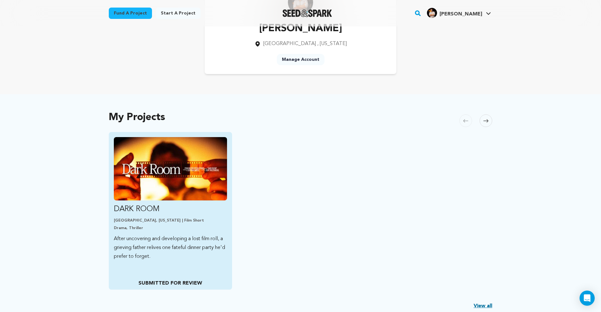
scroll to position [55, 0]
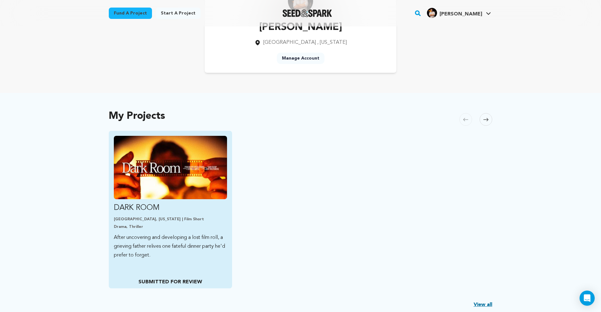
click at [168, 280] on p "SUBMITTED FOR REVIEW" at bounding box center [170, 283] width 113 height 8
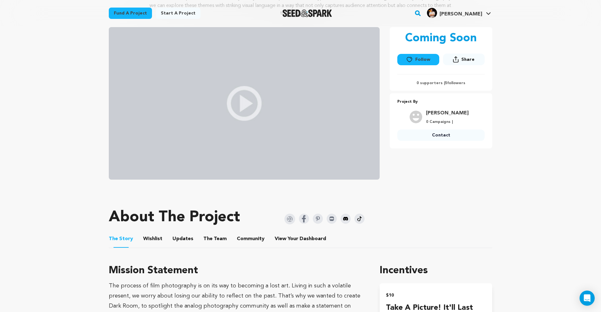
scroll to position [144, 0]
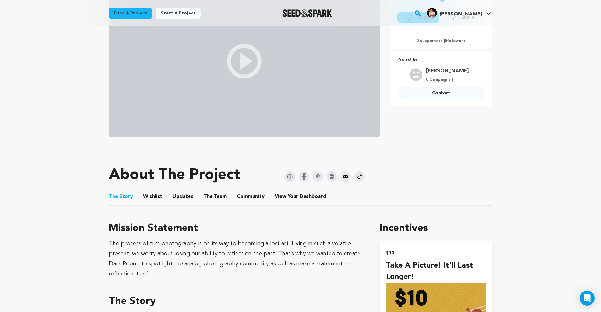
click at [330, 180] on img at bounding box center [332, 177] width 10 height 10
click at [461, 32] on link "My Projects" at bounding box center [469, 28] width 71 height 14
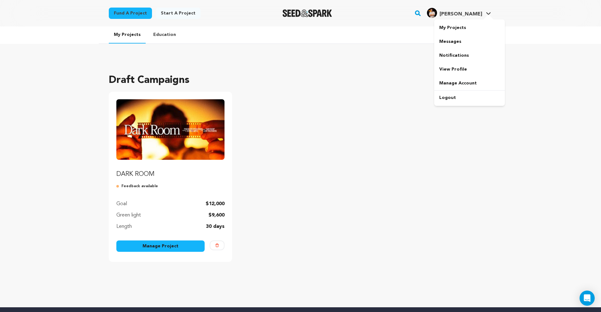
click at [474, 19] on span "[PERSON_NAME] [PERSON_NAME]" at bounding box center [459, 13] width 67 height 13
click at [437, 16] on img "Joshua T.'s Profile" at bounding box center [432, 13] width 10 height 10
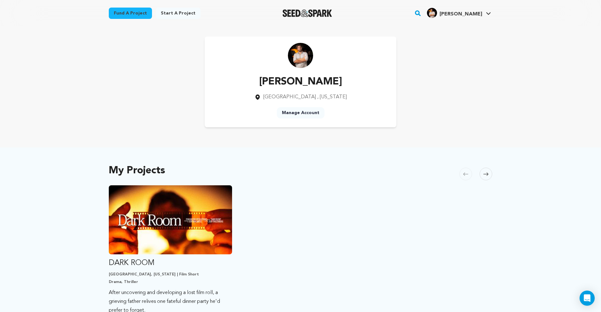
click at [303, 114] on link "Manage Account" at bounding box center [301, 112] width 48 height 11
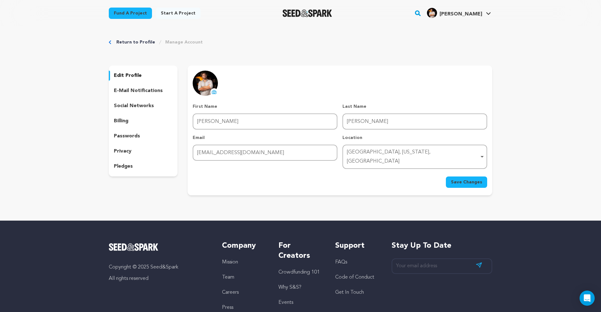
click at [124, 90] on p "e-mail notifications" at bounding box center [138, 91] width 49 height 8
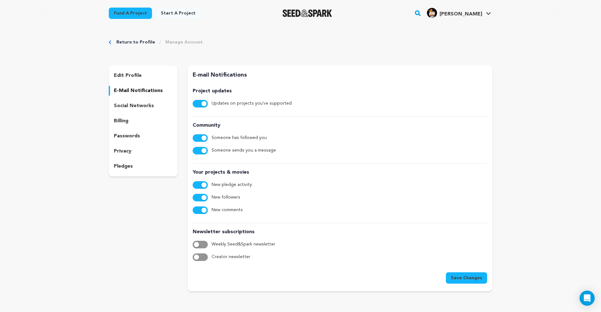
click at [128, 102] on div "social networks" at bounding box center [143, 106] width 69 height 10
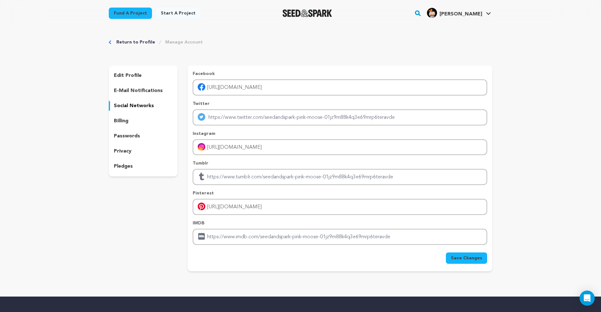
click at [238, 248] on form "Facebook [URL][DOMAIN_NAME] Twitter Instagram [URL][DOMAIN_NAME] Tumblr Pintere…" at bounding box center [340, 167] width 295 height 193
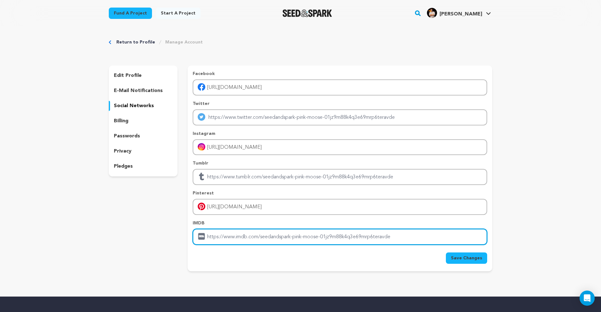
click at [242, 235] on input "Enter IMDB profile link" at bounding box center [340, 237] width 295 height 16
paste input "[URL][DOMAIN_NAME]"
drag, startPoint x: 354, startPoint y: 239, endPoint x: 171, endPoint y: 225, distance: 183.2
click at [171, 225] on div "edit profile e-mail notifications social networks billing passwords privacy ple…" at bounding box center [301, 169] width 384 height 206
paste input "name/nm14574658/?ref_=tt_rvi_t_2"
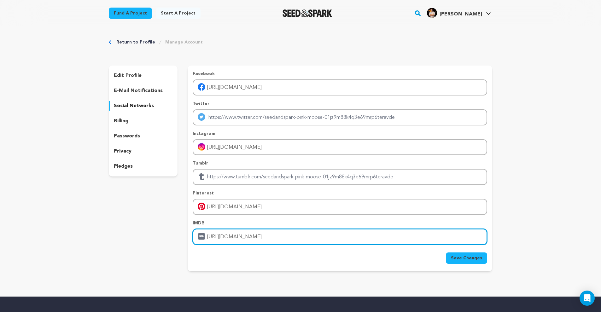
type input "[URL][DOMAIN_NAME]"
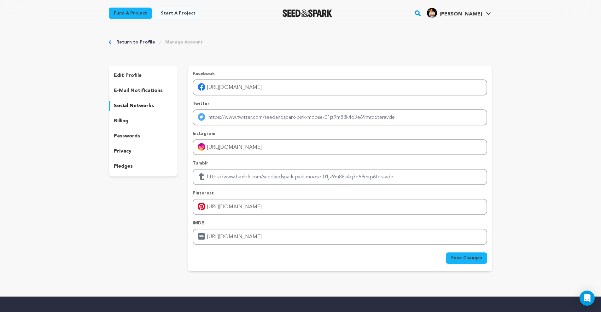
click at [472, 258] on span "Save Changes" at bounding box center [466, 258] width 31 height 6
click at [475, 258] on span "Save Changes" at bounding box center [466, 258] width 31 height 6
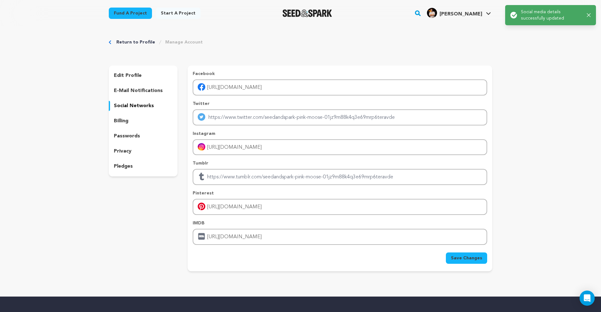
click at [120, 122] on p "billing" at bounding box center [121, 121] width 15 height 8
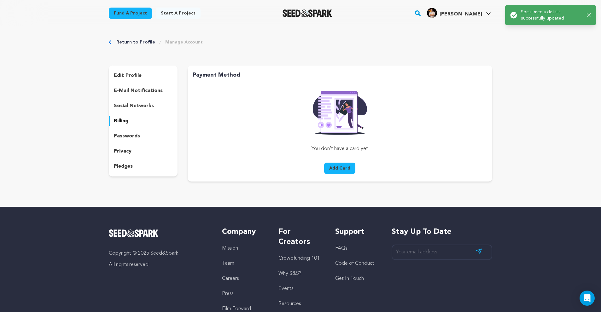
click at [134, 135] on p "passwords" at bounding box center [127, 136] width 26 height 8
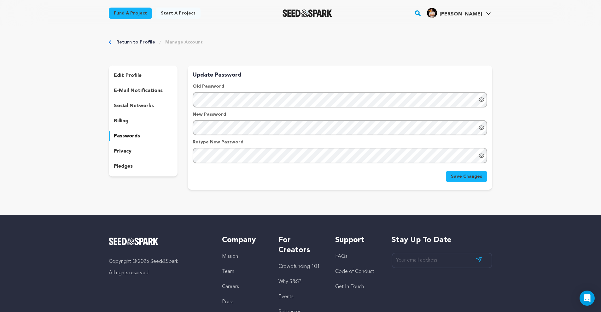
click at [126, 153] on p "privacy" at bounding box center [123, 152] width 18 height 8
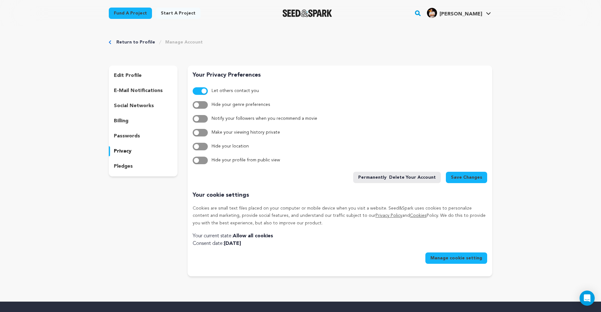
click at [123, 169] on p "pledges" at bounding box center [123, 167] width 19 height 8
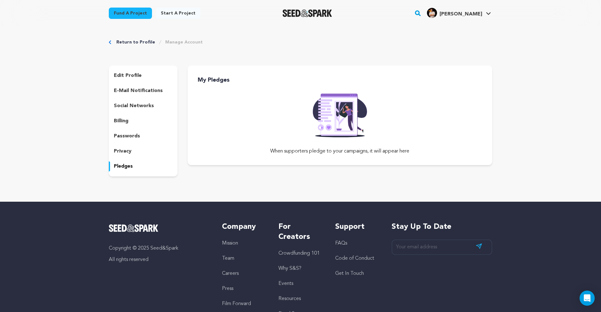
click at [135, 92] on p "e-mail notifications" at bounding box center [138, 91] width 49 height 8
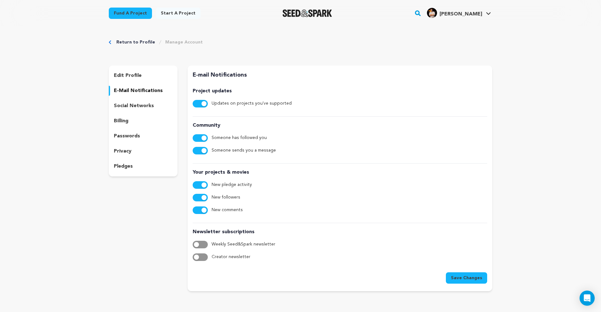
click at [136, 75] on p "edit profile" at bounding box center [128, 76] width 28 height 8
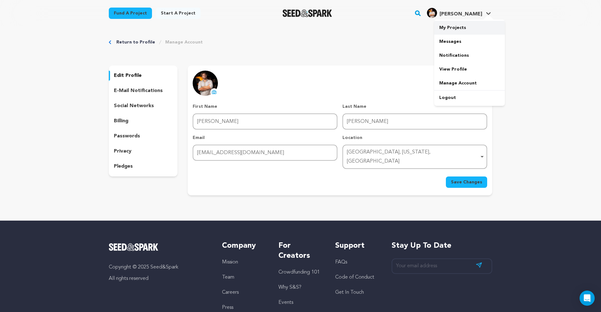
click at [460, 33] on link "My Projects" at bounding box center [469, 28] width 71 height 14
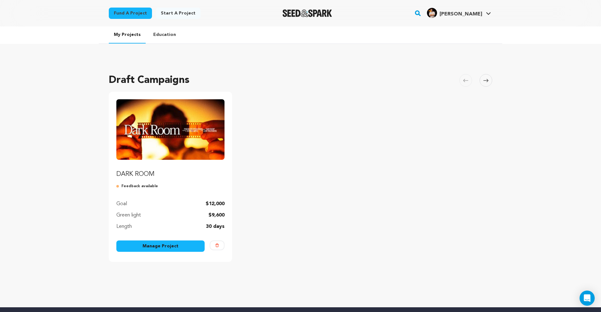
click at [173, 246] on link "Manage Project" at bounding box center [160, 246] width 88 height 11
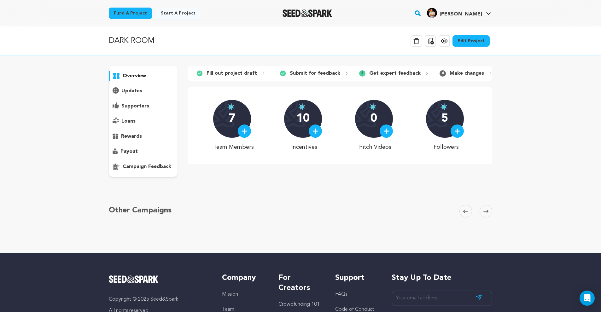
click at [433, 42] on icon at bounding box center [431, 41] width 8 height 8
click at [135, 91] on p "updates" at bounding box center [131, 91] width 21 height 8
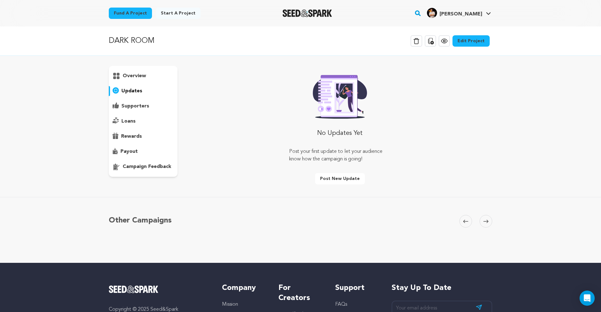
click at [135, 106] on p "supporters" at bounding box center [135, 107] width 28 height 8
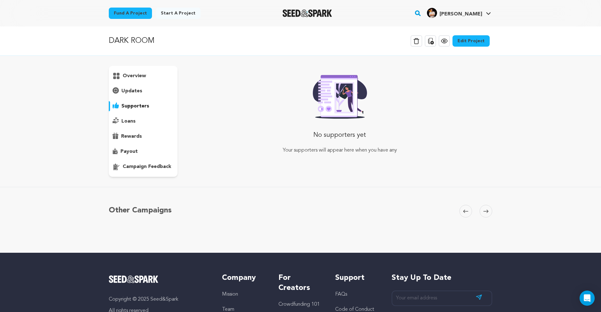
click at [131, 121] on p "loans" at bounding box center [128, 122] width 14 height 8
click at [135, 141] on div "rewards" at bounding box center [143, 137] width 69 height 10
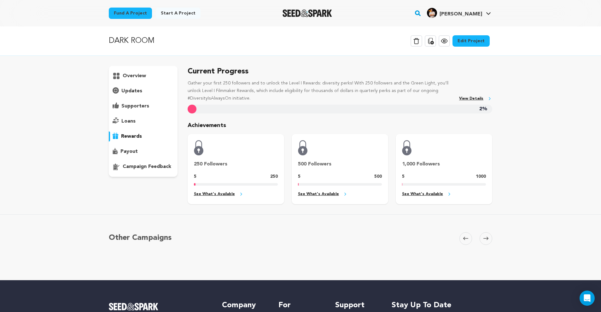
click at [129, 154] on p "payout" at bounding box center [129, 152] width 17 height 8
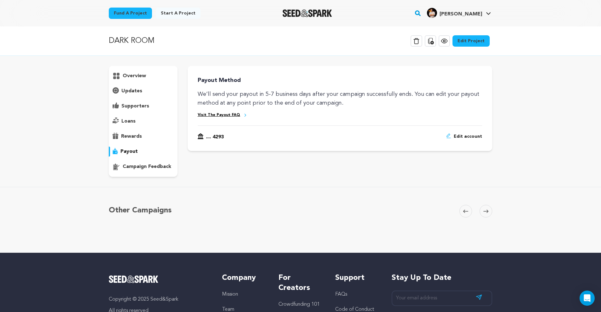
click at [139, 170] on p "campaign feedback" at bounding box center [147, 167] width 49 height 8
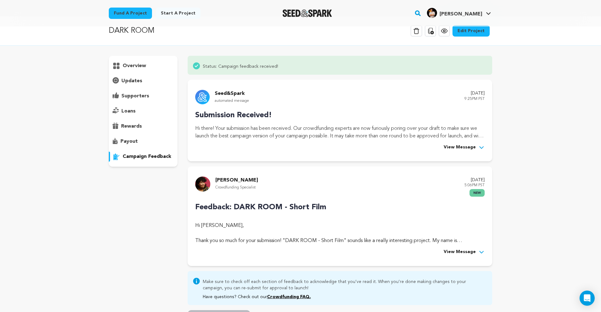
scroll to position [19, 0]
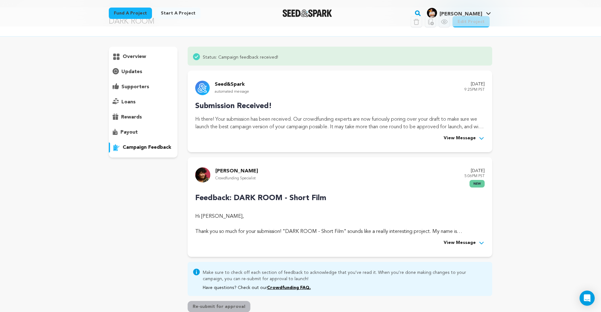
click at [464, 245] on span "View Message" at bounding box center [460, 243] width 32 height 8
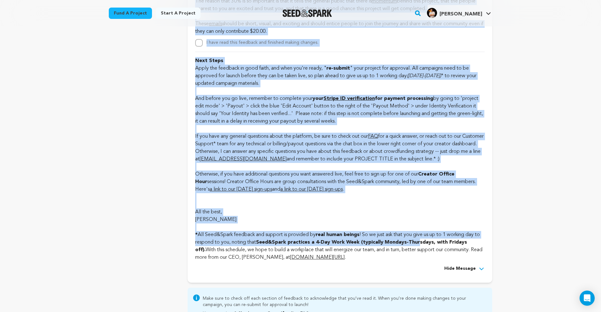
scroll to position [1786, 0]
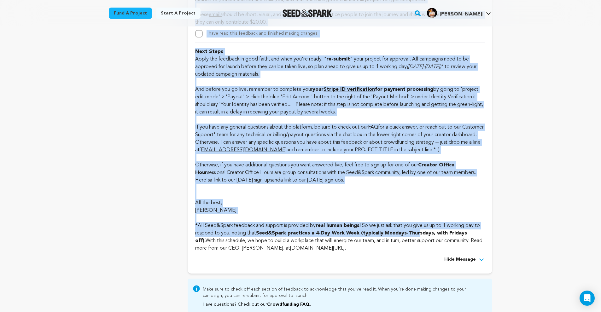
drag, startPoint x: 198, startPoint y: 64, endPoint x: 434, endPoint y: 271, distance: 314.3
copy div "Loremips: DOLO SITA - Conse Adip El Seddoe Tempori, Utlab etd ma aliq eni admi …"
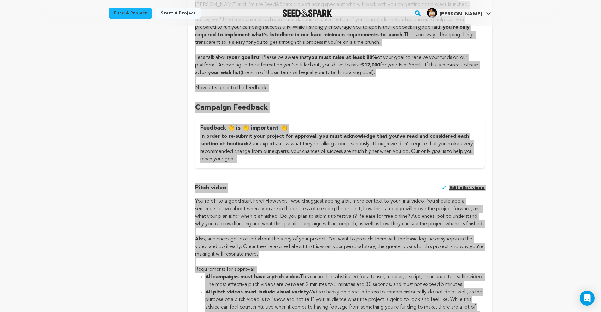
scroll to position [20, 0]
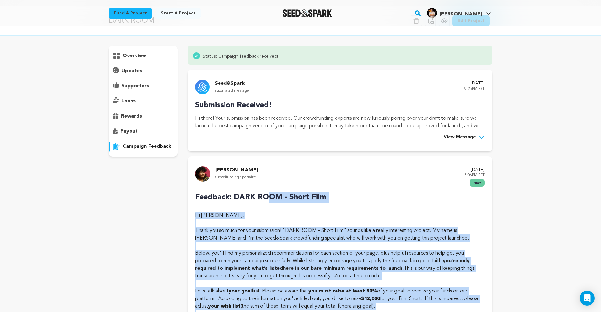
click at [139, 56] on p "overview" at bounding box center [134, 56] width 23 height 8
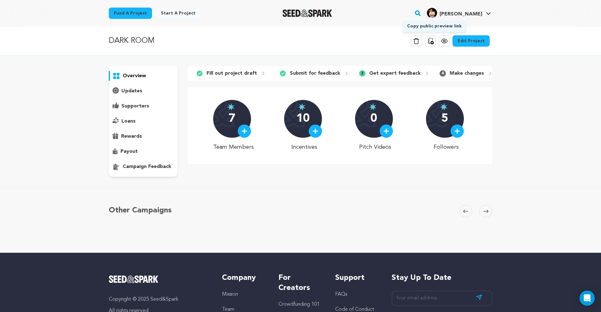
click at [434, 40] on icon at bounding box center [431, 41] width 6 height 6
click at [456, 132] on img at bounding box center [458, 131] width 6 height 6
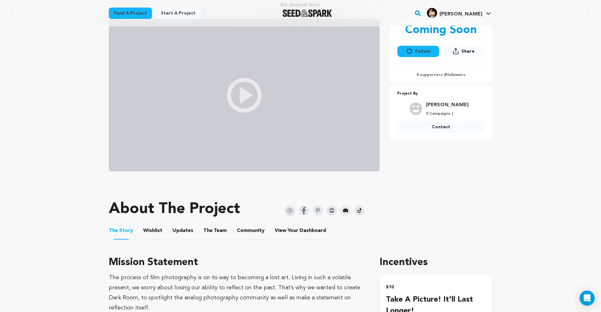
scroll to position [254, 0]
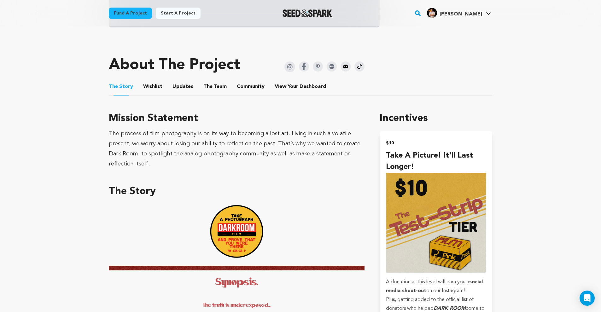
click at [213, 86] on button "The Team" at bounding box center [215, 87] width 15 height 15
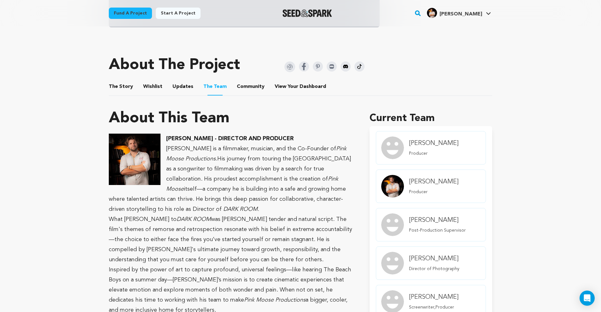
click at [243, 87] on button "Community" at bounding box center [250, 87] width 15 height 15
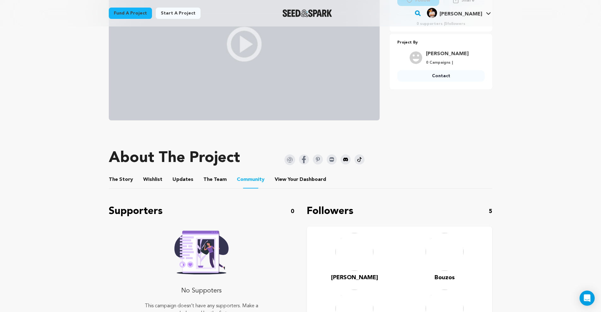
scroll to position [14, 0]
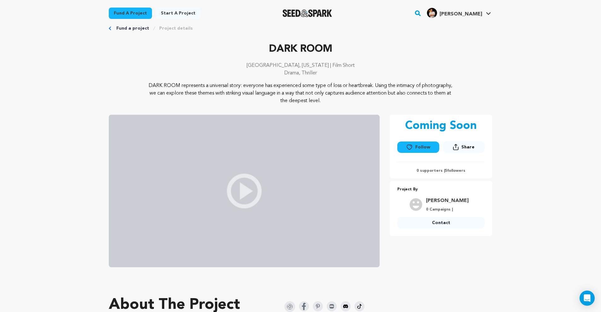
click at [422, 15] on rect "button" at bounding box center [418, 13] width 8 height 8
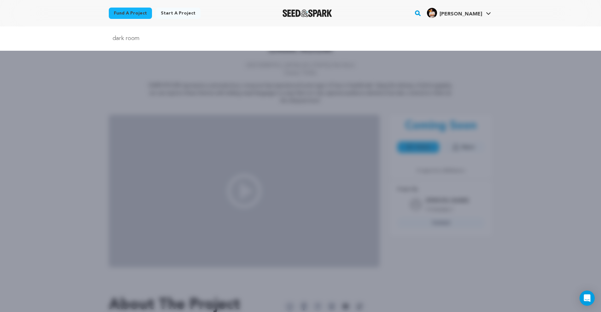
type input "dark room"
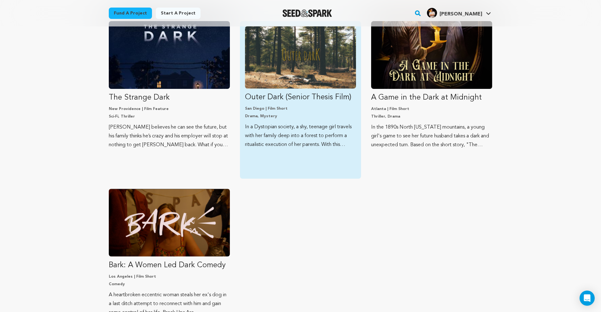
scroll to position [414, 0]
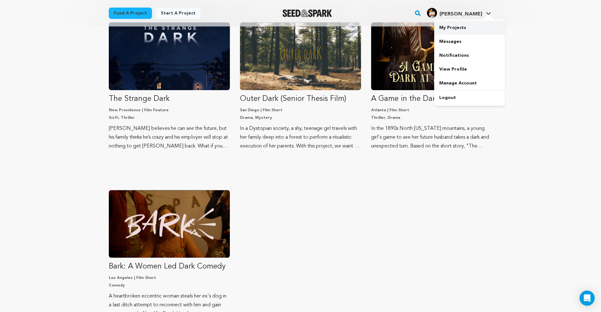
click at [451, 25] on link "My Projects" at bounding box center [469, 28] width 71 height 14
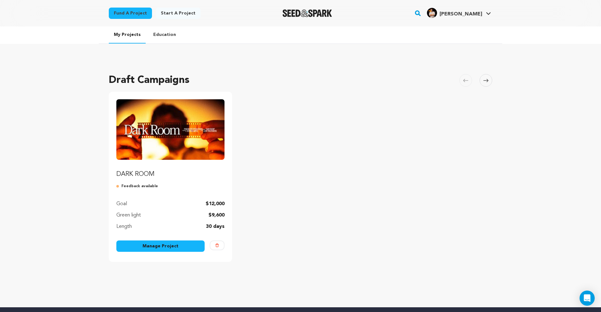
click at [178, 159] on img "Fund DARK ROOM" at bounding box center [170, 129] width 108 height 61
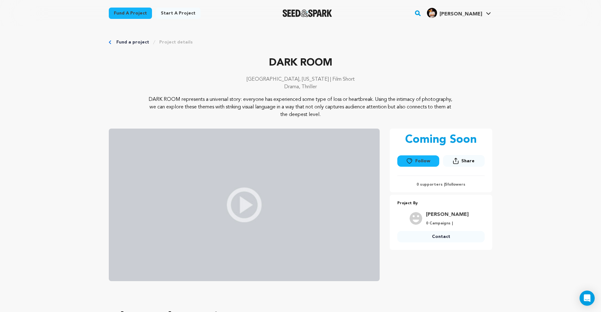
click at [426, 160] on button "Follow" at bounding box center [418, 161] width 42 height 11
click at [458, 24] on link "My Projects" at bounding box center [469, 28] width 71 height 14
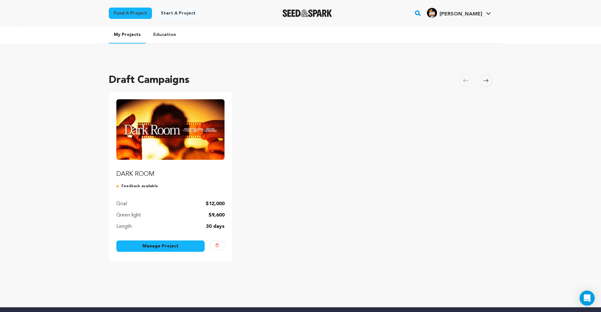
click at [178, 152] on img "Fund DARK ROOM" at bounding box center [170, 129] width 108 height 61
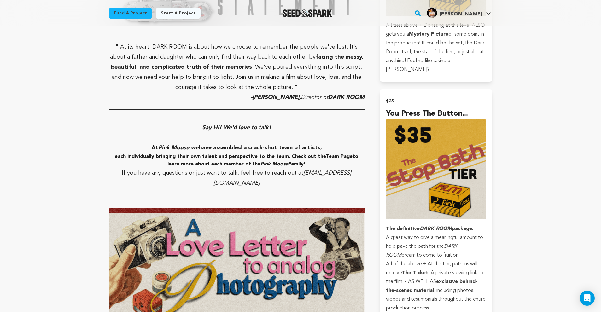
scroll to position [660, 0]
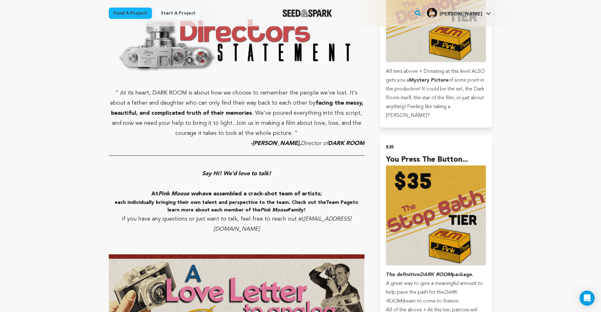
click at [201, 169] on p "Say Hi! We'd love to talk!" at bounding box center [237, 174] width 256 height 10
click at [204, 169] on p "Say Hi! We'd love to talk!" at bounding box center [237, 174] width 256 height 10
click at [204, 171] on em "Say Hi! We'd love to talk!" at bounding box center [236, 174] width 69 height 6
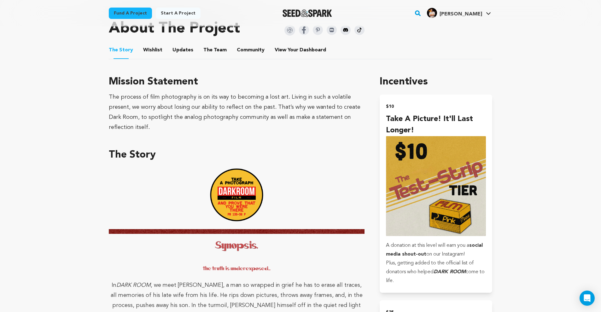
scroll to position [143, 0]
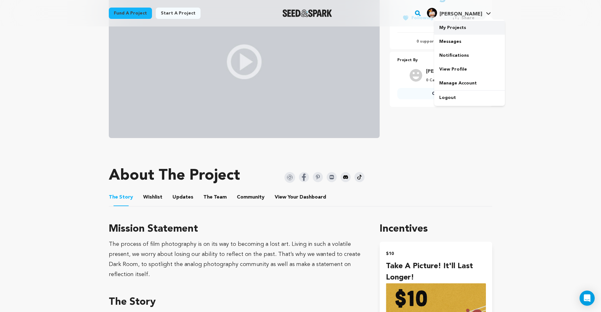
click at [458, 28] on link "My Projects" at bounding box center [469, 28] width 71 height 14
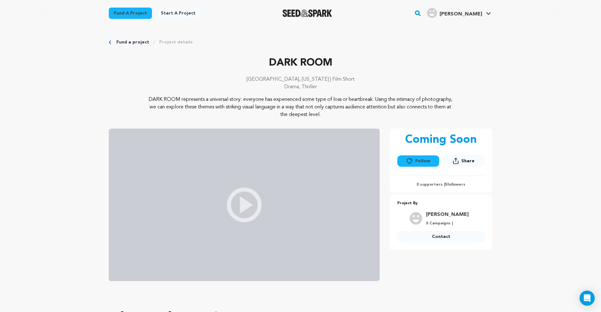
scroll to position [339, 0]
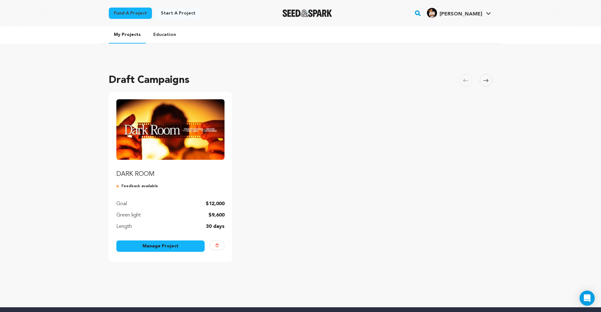
click at [163, 247] on link "Manage Project" at bounding box center [160, 246] width 88 height 11
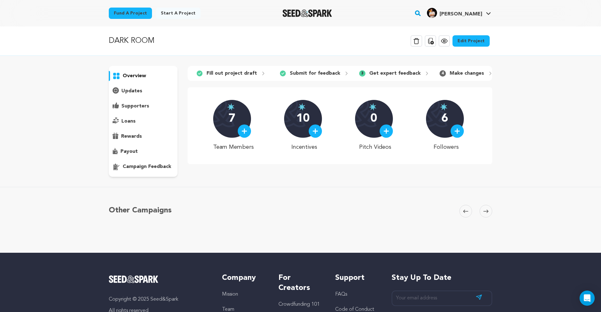
click at [474, 45] on link "Edit Project" at bounding box center [471, 40] width 37 height 11
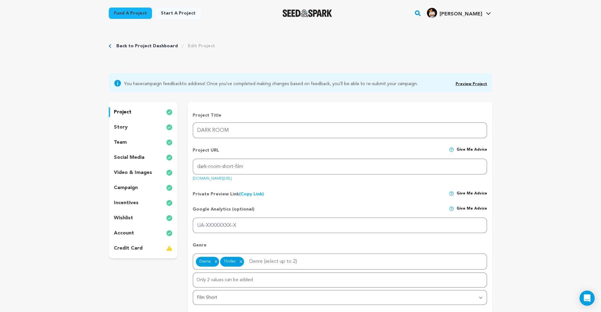
click at [130, 127] on div "story" at bounding box center [143, 127] width 69 height 10
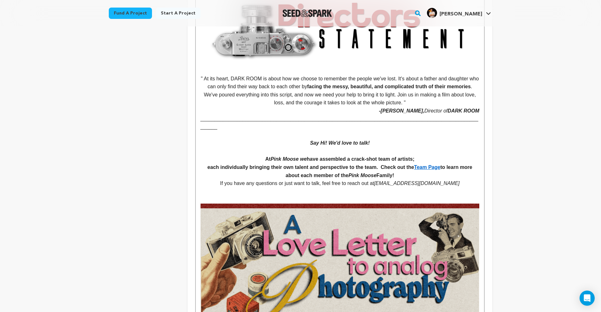
scroll to position [365, 0]
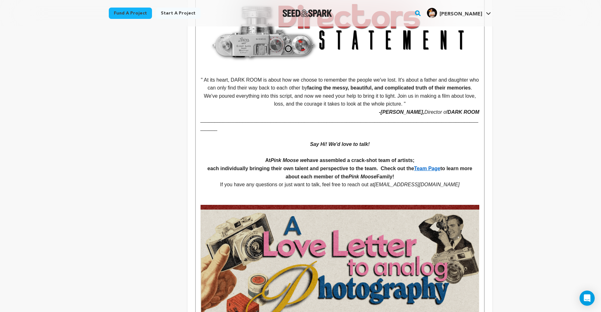
click at [307, 140] on p "Say Hi! We'd love to talk!" at bounding box center [340, 144] width 279 height 8
click at [314, 132] on p at bounding box center [340, 136] width 279 height 8
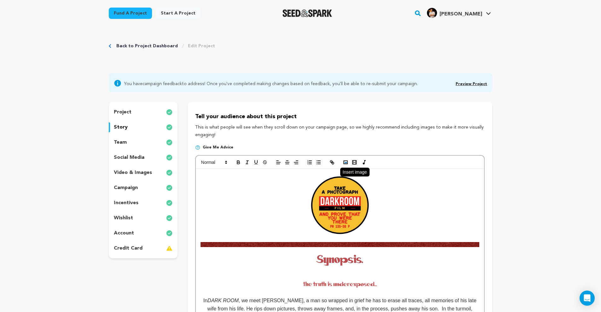
click at [347, 160] on icon "button" at bounding box center [346, 163] width 6 height 6
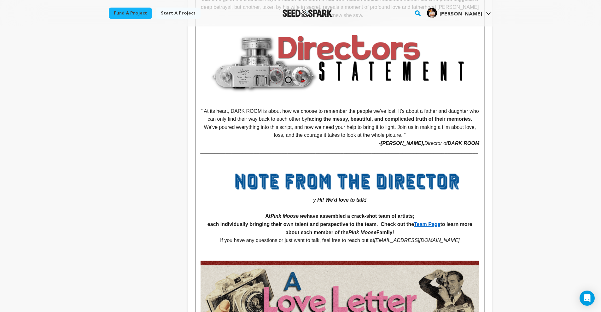
click at [362, 172] on img at bounding box center [340, 180] width 279 height 33
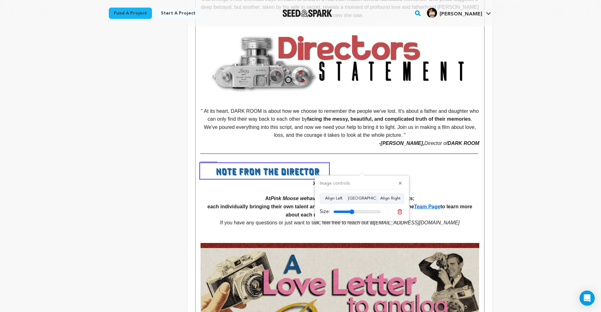
drag, startPoint x: 376, startPoint y: 210, endPoint x: 352, endPoint y: 210, distance: 23.7
click at [352, 210] on input "range" at bounding box center [356, 211] width 47 height 5
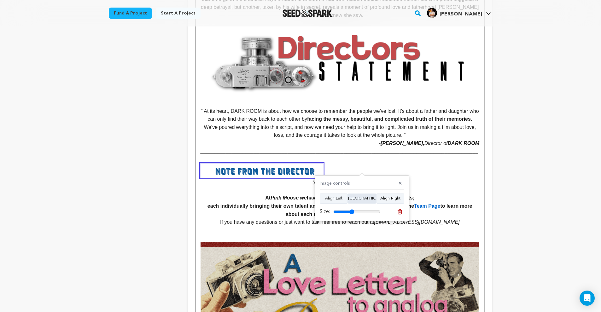
click at [356, 196] on button "[GEOGRAPHIC_DATA]" at bounding box center [362, 199] width 28 height 10
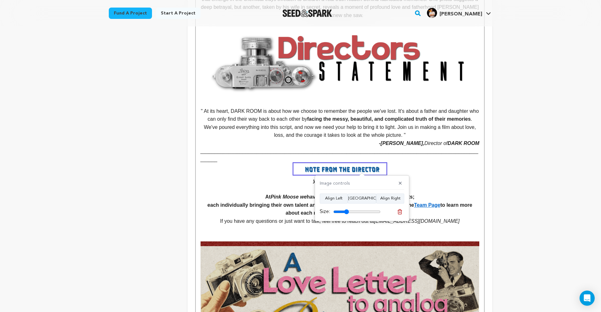
drag, startPoint x: 354, startPoint y: 212, endPoint x: 347, endPoint y: 212, distance: 6.9
type input "33"
click at [347, 212] on input "range" at bounding box center [356, 211] width 47 height 5
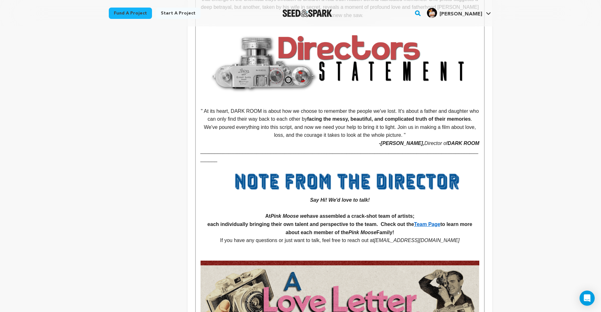
click at [352, 171] on img at bounding box center [340, 180] width 279 height 33
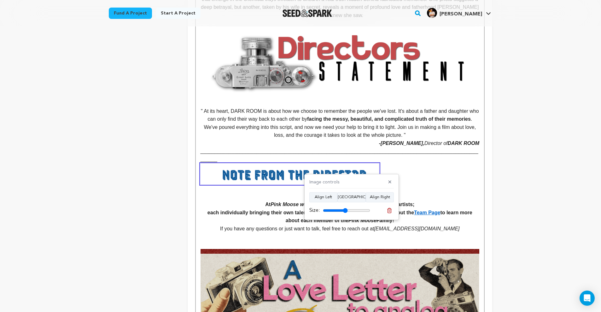
drag, startPoint x: 366, startPoint y: 211, endPoint x: 346, endPoint y: 205, distance: 21.1
click at [345, 209] on input "range" at bounding box center [346, 210] width 47 height 5
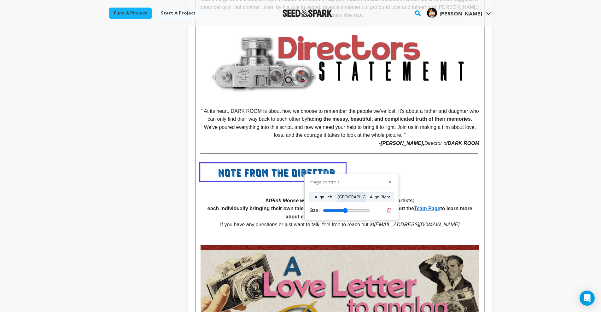
click at [352, 199] on button "[GEOGRAPHIC_DATA]" at bounding box center [352, 197] width 28 height 10
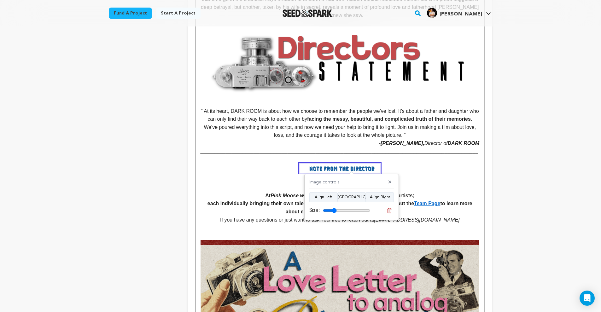
drag, startPoint x: 346, startPoint y: 209, endPoint x: 335, endPoint y: 210, distance: 10.8
type input "29"
click at [335, 210] on input "range" at bounding box center [346, 210] width 47 height 5
click at [333, 196] on button "Align Left" at bounding box center [323, 197] width 28 height 10
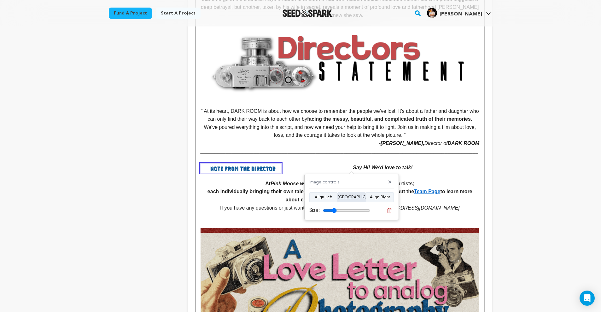
click at [353, 194] on button "[GEOGRAPHIC_DATA]" at bounding box center [352, 197] width 28 height 10
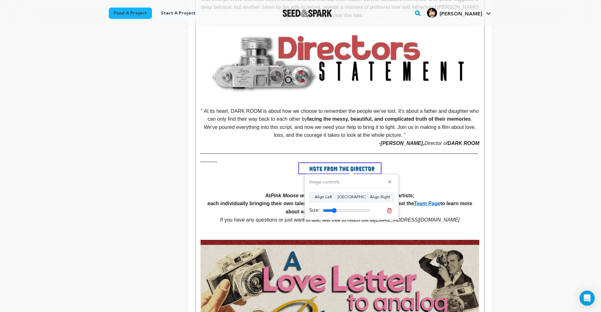
click at [447, 171] on p "Say Hi! We'd love to talk!" at bounding box center [340, 174] width 279 height 20
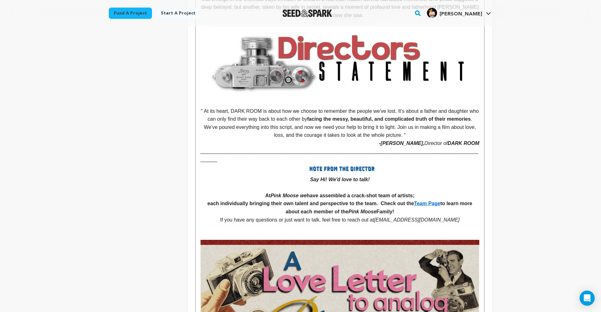
click at [311, 168] on em "Say Hi! We'd love to talk!" at bounding box center [340, 173] width 279 height 19
click at [420, 171] on p "Say Hi! We'd love to talk!" at bounding box center [340, 174] width 279 height 20
click at [364, 164] on img at bounding box center [340, 168] width 81 height 9
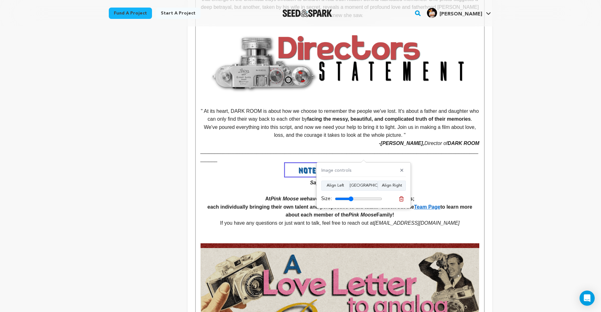
drag, startPoint x: 348, startPoint y: 198, endPoint x: 352, endPoint y: 198, distance: 3.5
type input "39"
click at [352, 198] on input "range" at bounding box center [358, 199] width 47 height 5
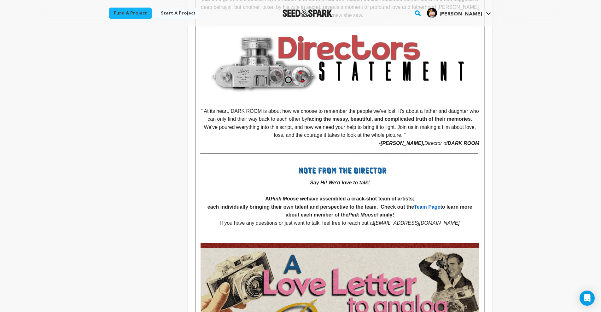
click at [314, 173] on em "Say Hi! We'd love to talk!" at bounding box center [340, 175] width 279 height 22
click at [314, 169] on em "Say Hi! We'd love to talk!" at bounding box center [340, 175] width 279 height 22
click at [311, 171] on em "Say Hi! We'd love to talk!" at bounding box center [340, 175] width 279 height 22
click at [313, 204] on strong "each individually bringing their own talent and perspective to the team. Check …" at bounding box center [311, 206] width 207 height 5
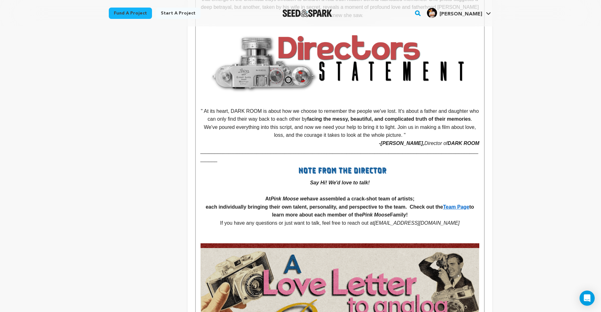
click at [300, 204] on strong "each individually bringing their own talent, personality, and perspective to th…" at bounding box center [325, 206] width 238 height 5
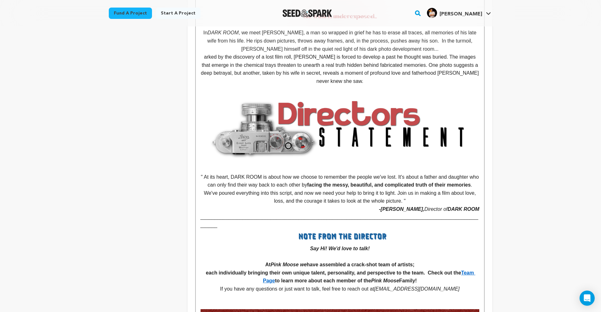
scroll to position [0, 0]
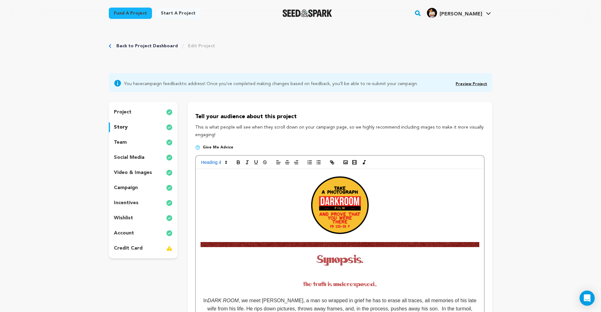
click at [140, 142] on div "team" at bounding box center [143, 143] width 69 height 10
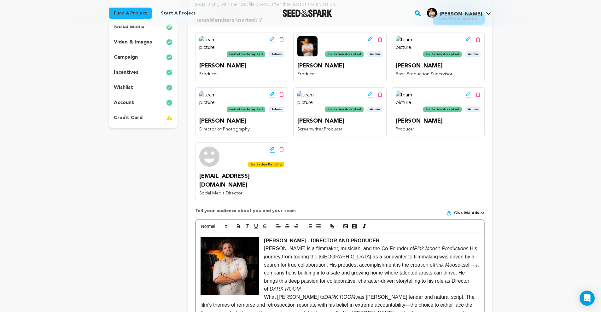
scroll to position [81, 0]
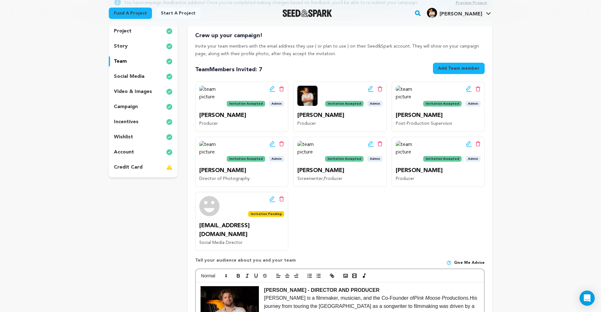
click at [461, 68] on button "Add Team member" at bounding box center [459, 68] width 52 height 11
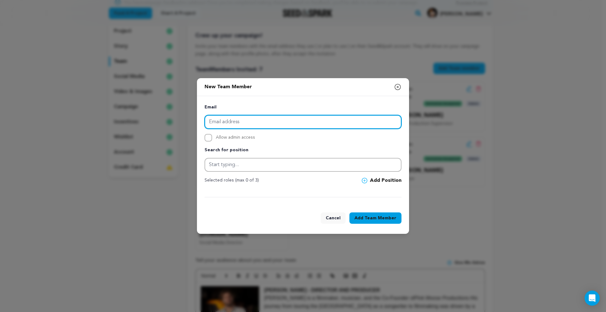
click at [325, 126] on input "email" at bounding box center [302, 122] width 197 height 14
type input "g"
paste input "[EMAIL_ADDRESS][DOMAIN_NAME]"
type input "[EMAIL_ADDRESS][DOMAIN_NAME]"
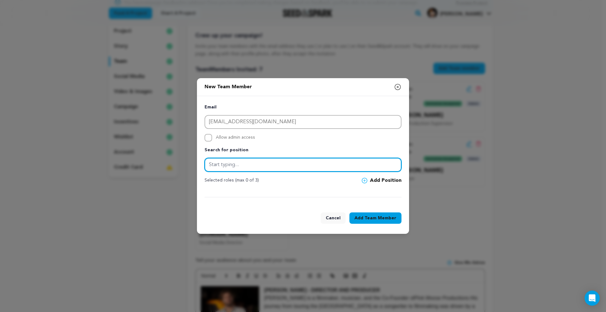
click at [243, 166] on input "text" at bounding box center [302, 165] width 197 height 14
type input "C"
type input "D"
type input "K"
type input "C"
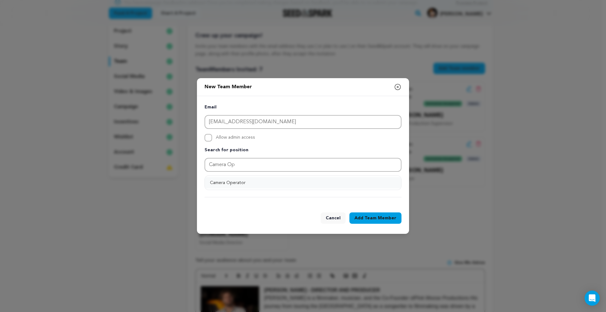
click at [285, 181] on button "Camera Operator" at bounding box center [303, 182] width 196 height 11
type input "Camera Operator"
click at [377, 221] on span "Team Member" at bounding box center [380, 218] width 32 height 6
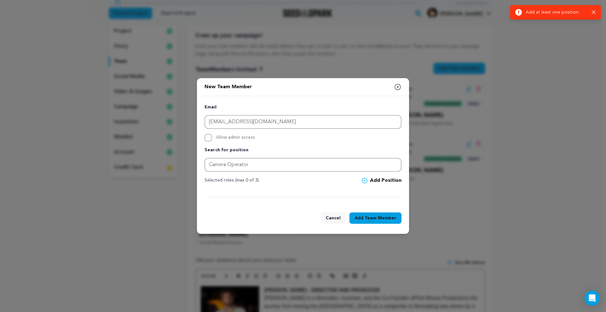
click at [380, 178] on button "Add Position" at bounding box center [382, 181] width 40 height 8
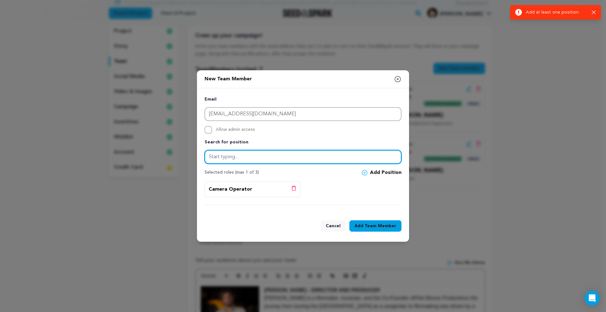
click at [278, 156] on input "text" at bounding box center [302, 157] width 197 height 14
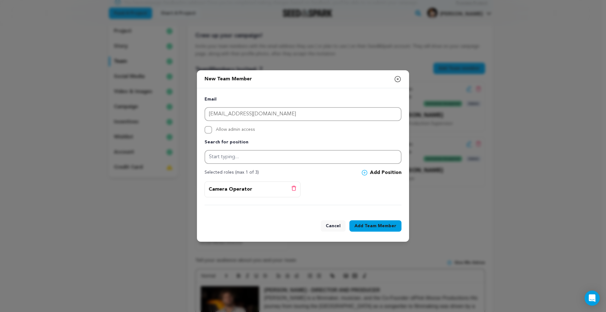
click at [368, 222] on button "Add Team Member" at bounding box center [375, 226] width 52 height 11
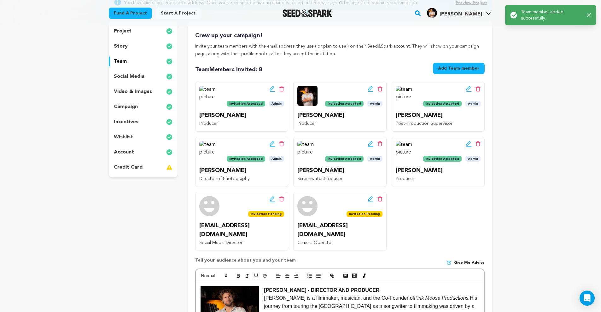
scroll to position [0, 0]
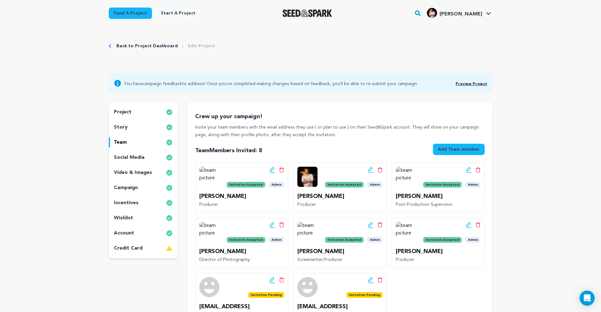
click at [145, 156] on div "social media" at bounding box center [143, 158] width 69 height 10
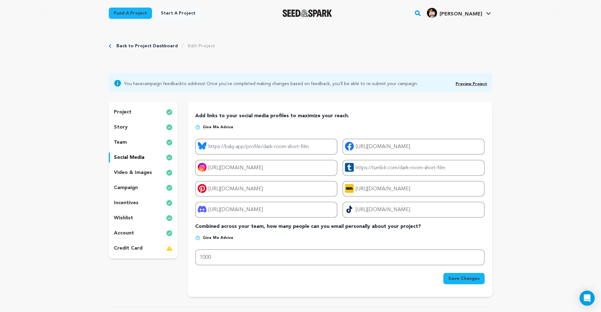
click at [140, 173] on p "video & images" at bounding box center [133, 173] width 38 height 8
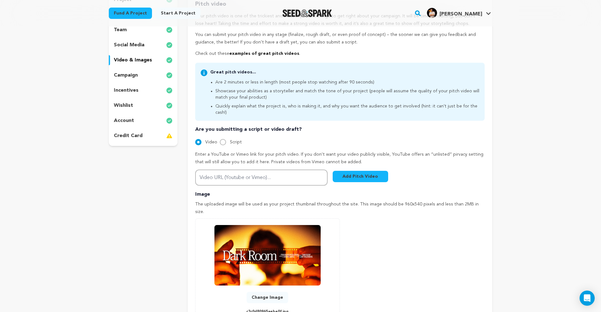
scroll to position [100, 0]
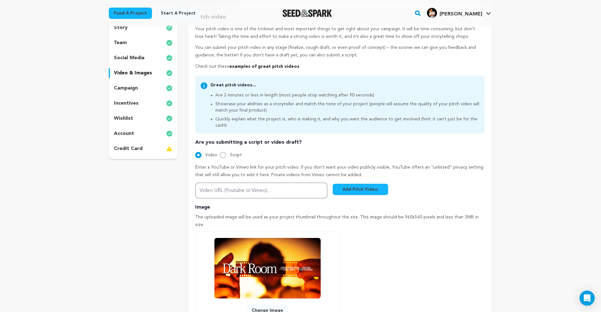
click at [149, 90] on div "campaign" at bounding box center [143, 88] width 69 height 10
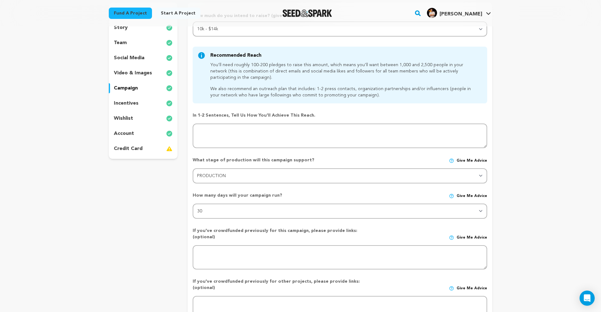
click at [144, 114] on div "wishlist" at bounding box center [143, 119] width 69 height 10
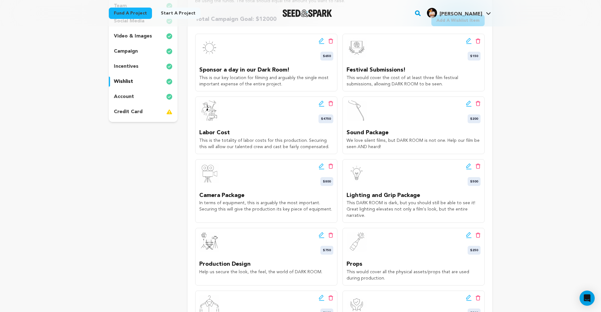
scroll to position [140, 0]
